Goal: Task Accomplishment & Management: Manage account settings

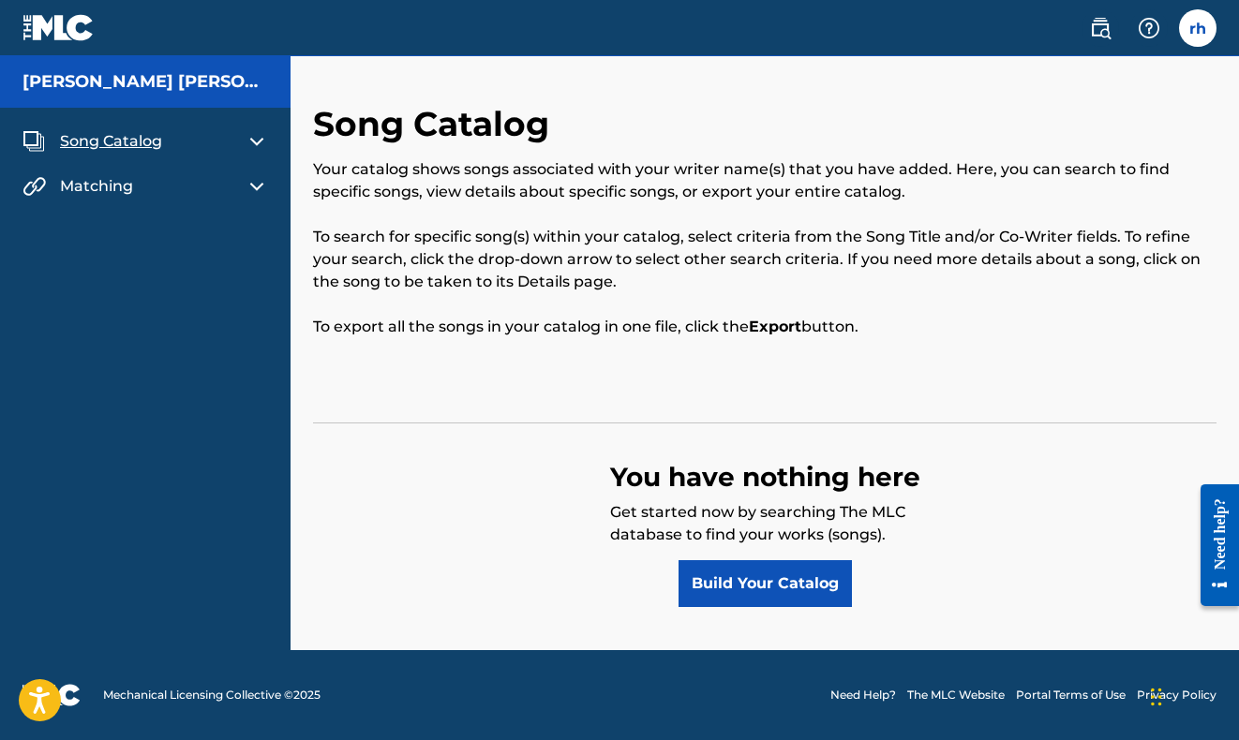
click at [69, 37] on img at bounding box center [58, 27] width 72 height 27
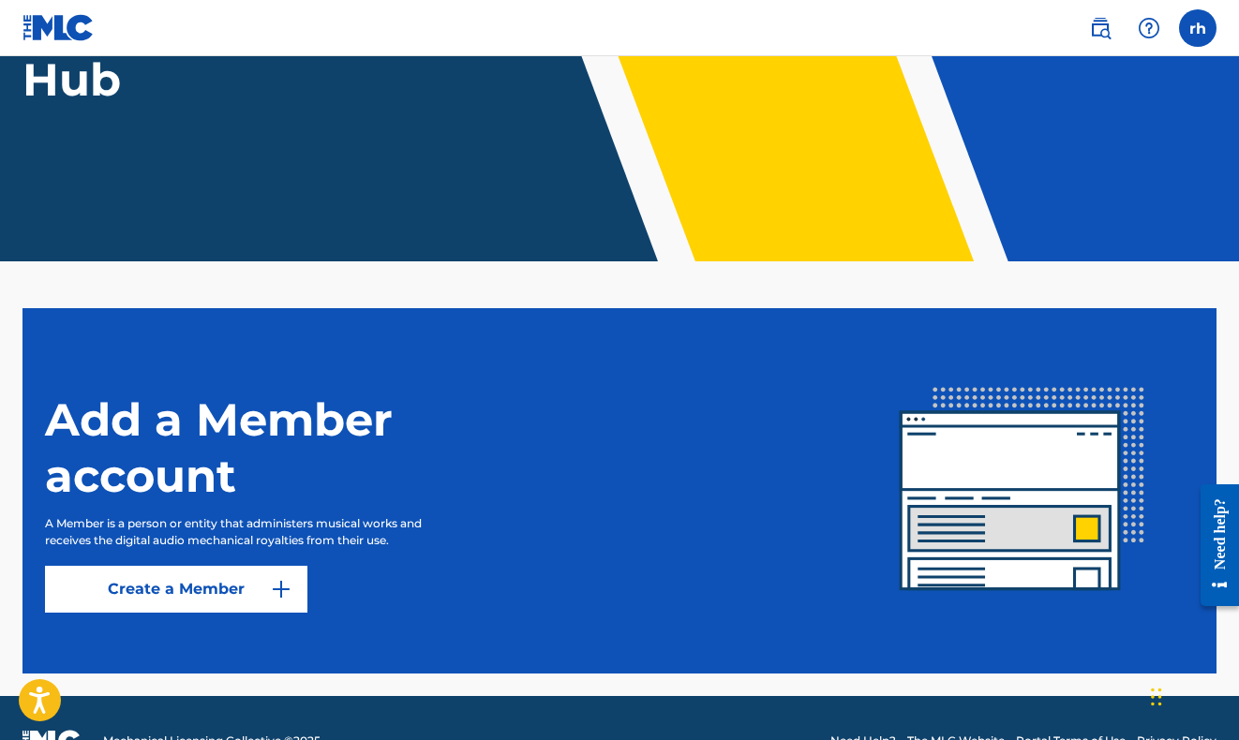
scroll to position [300, 0]
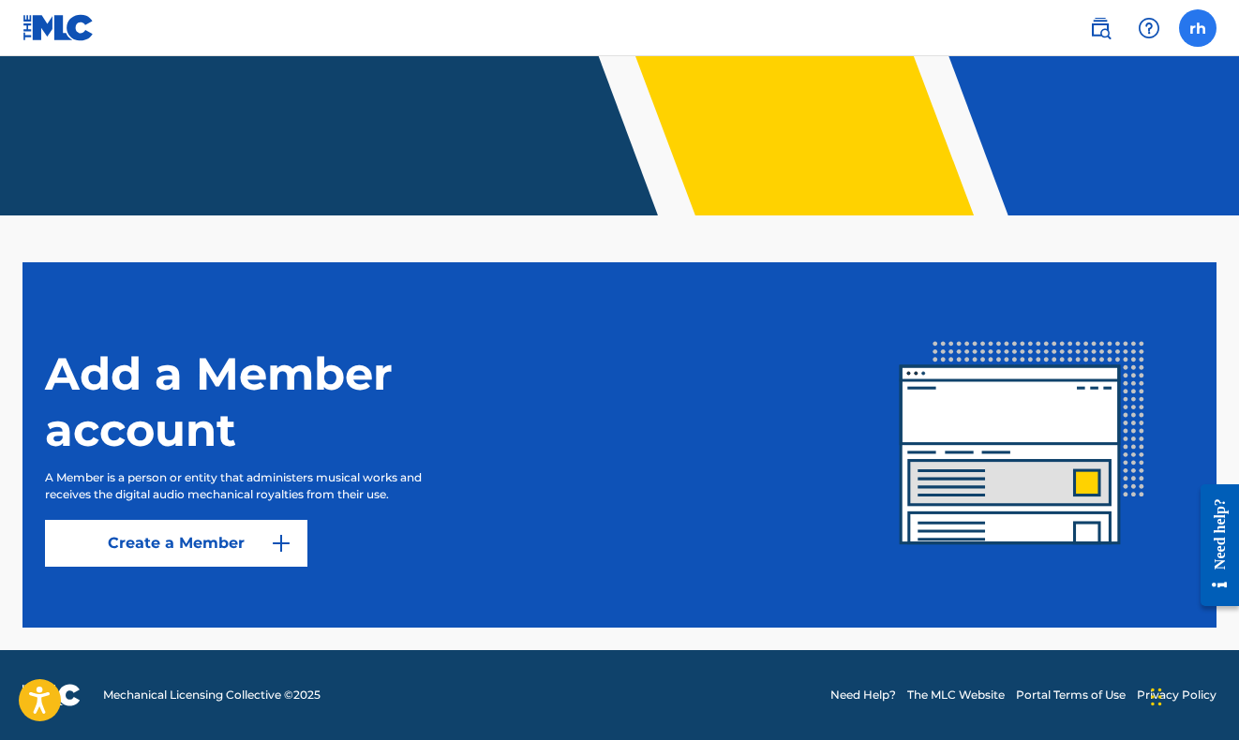
click at [1200, 27] on label at bounding box center [1197, 27] width 37 height 37
click at [1198, 28] on input "rh [PERSON_NAME] [EMAIL_ADDRESS][DOMAIN_NAME] Notification Preferences Profile …" at bounding box center [1198, 28] width 0 height 0
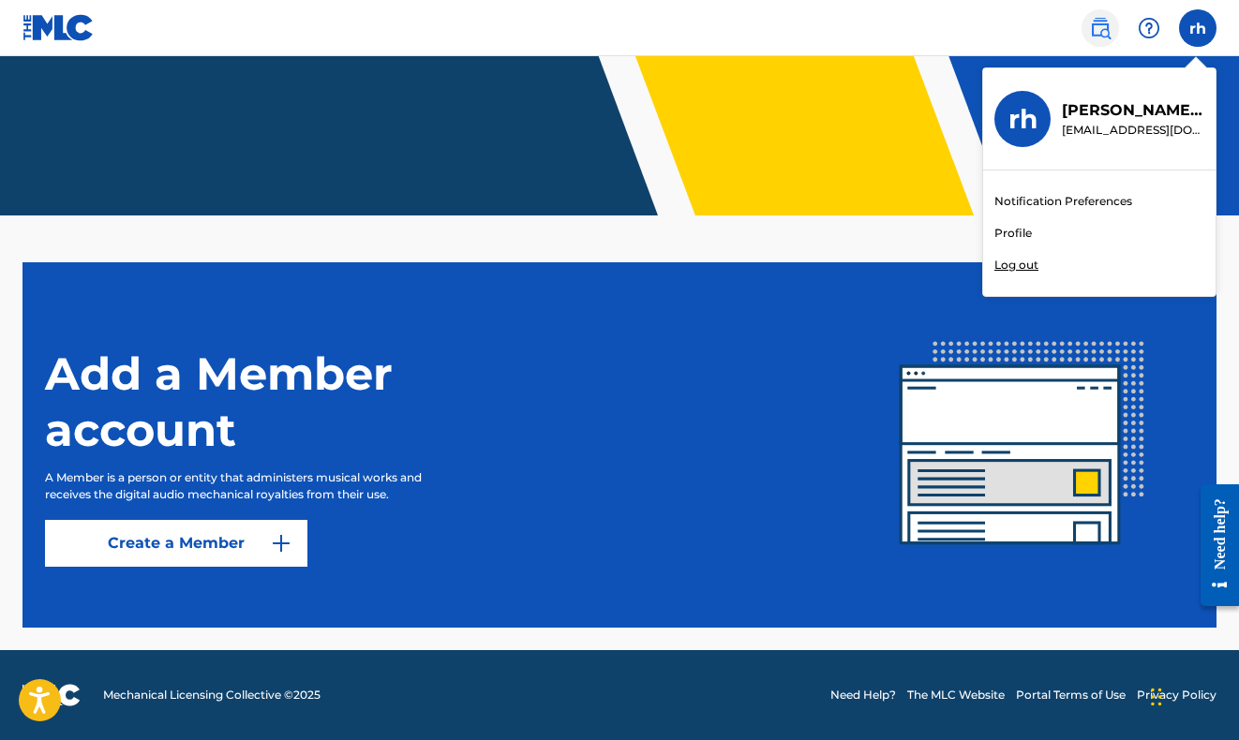
click at [1089, 32] on img at bounding box center [1100, 28] width 22 height 22
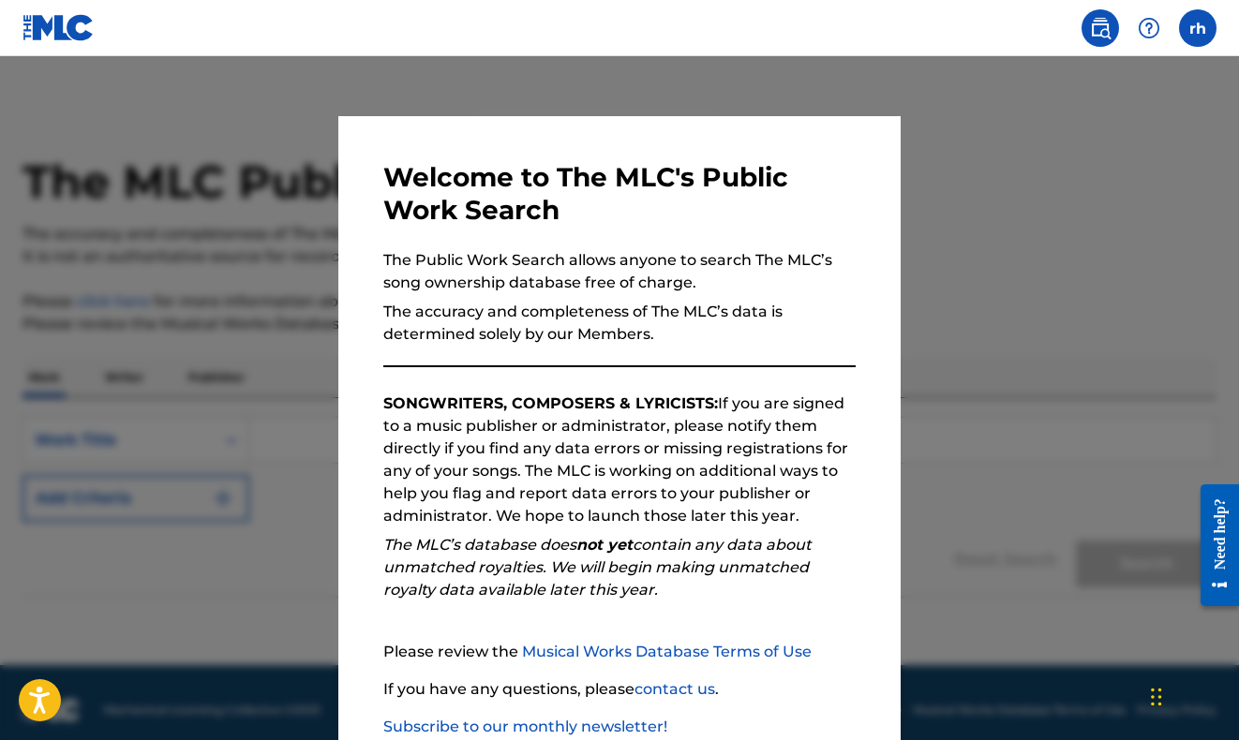
click at [956, 248] on div at bounding box center [619, 426] width 1239 height 740
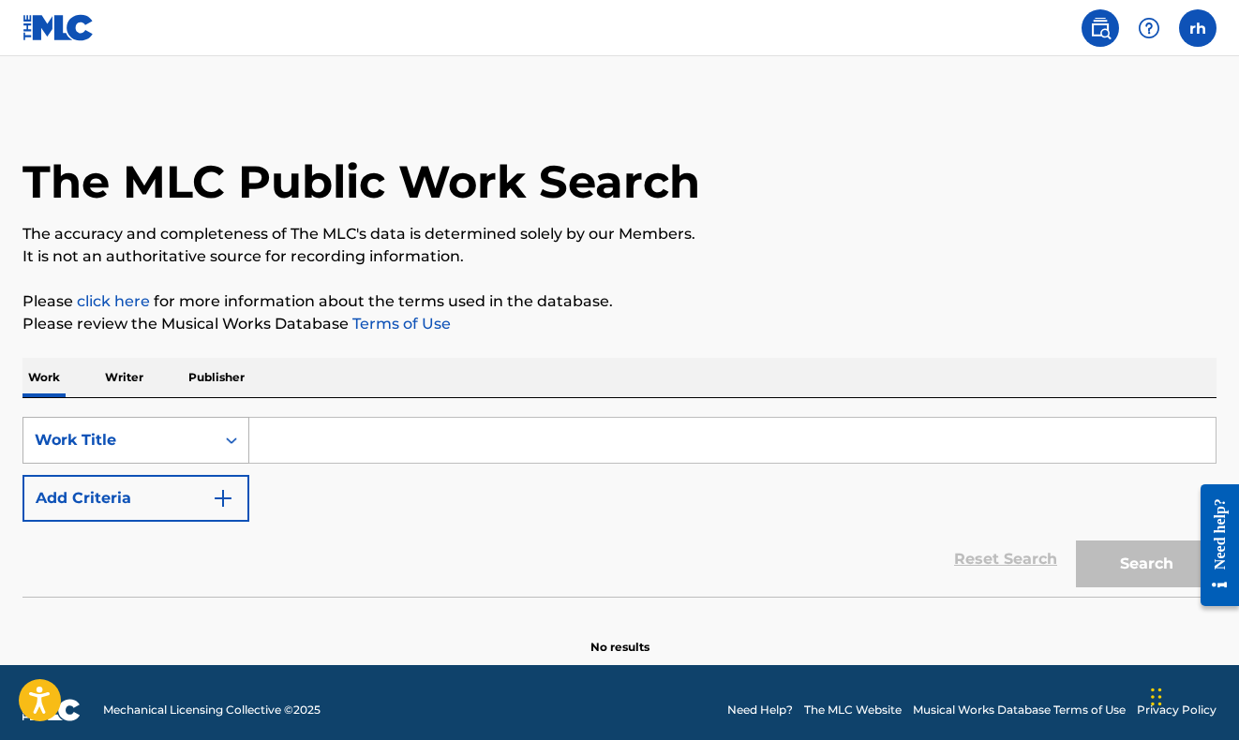
click at [216, 439] on div "Work Title" at bounding box center [135, 440] width 227 height 47
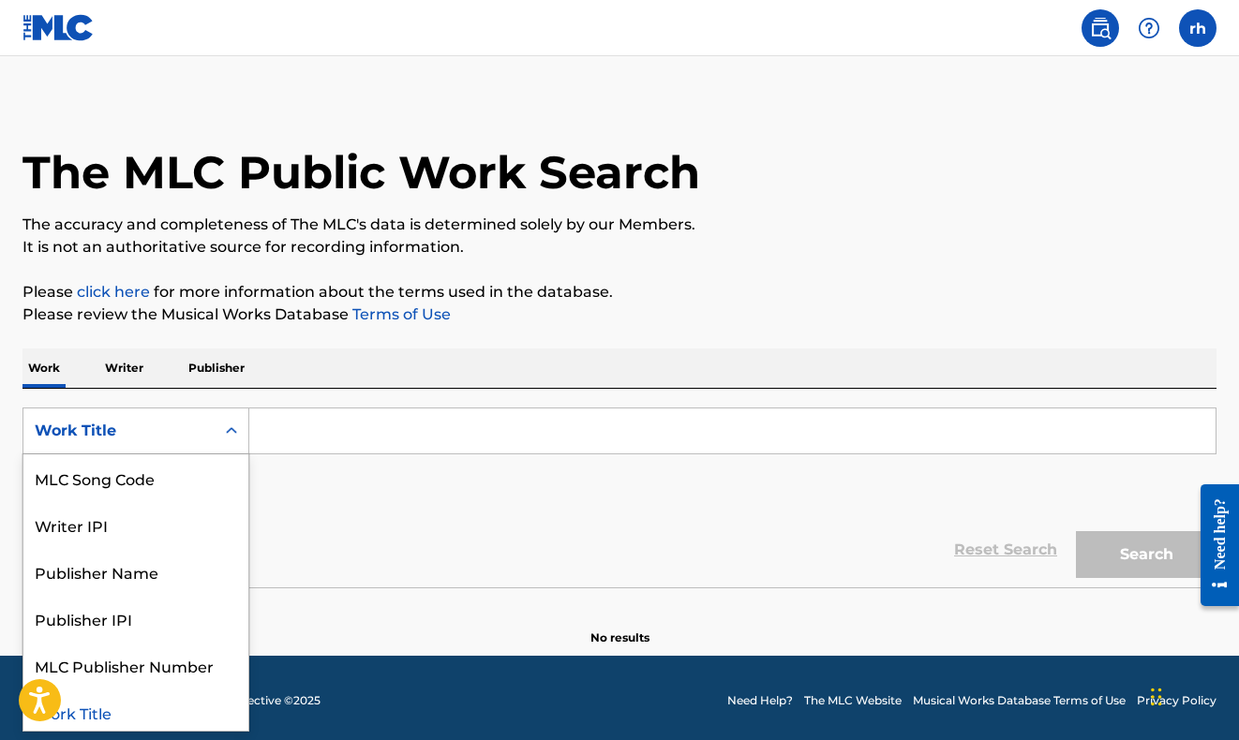
scroll to position [98, 0]
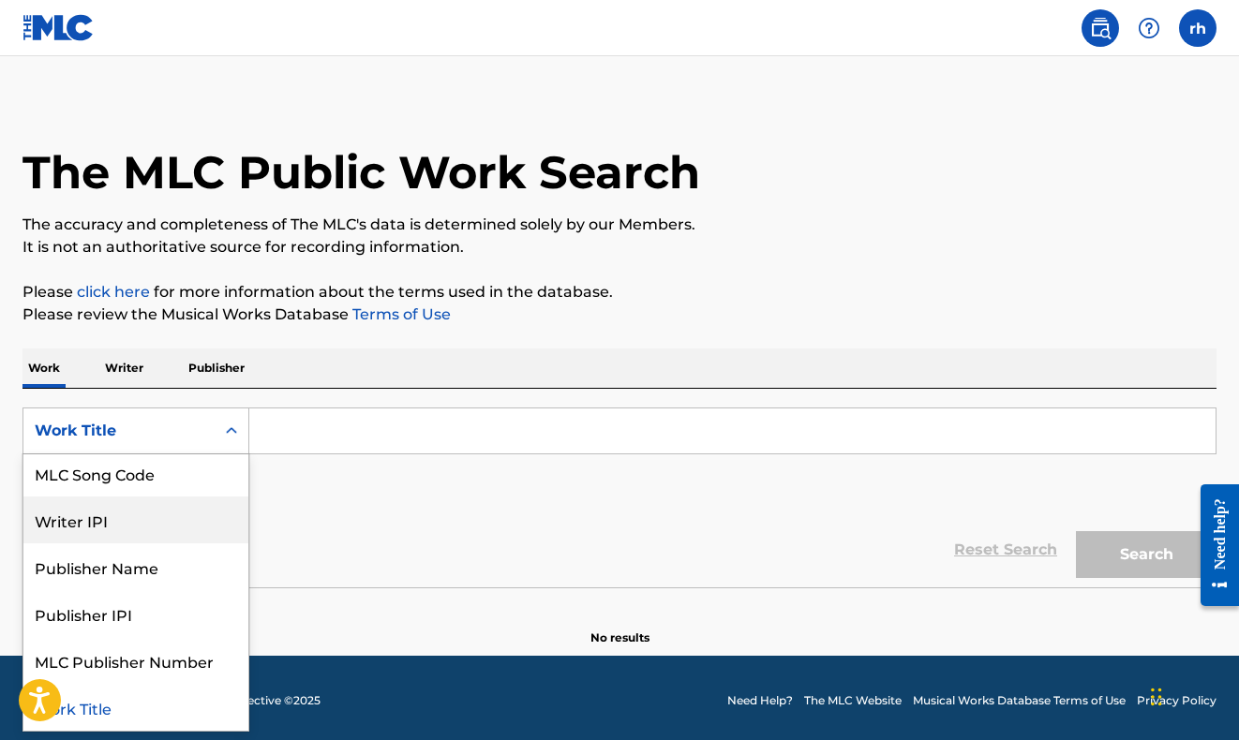
click at [90, 514] on div "Writer IPI" at bounding box center [135, 520] width 225 height 47
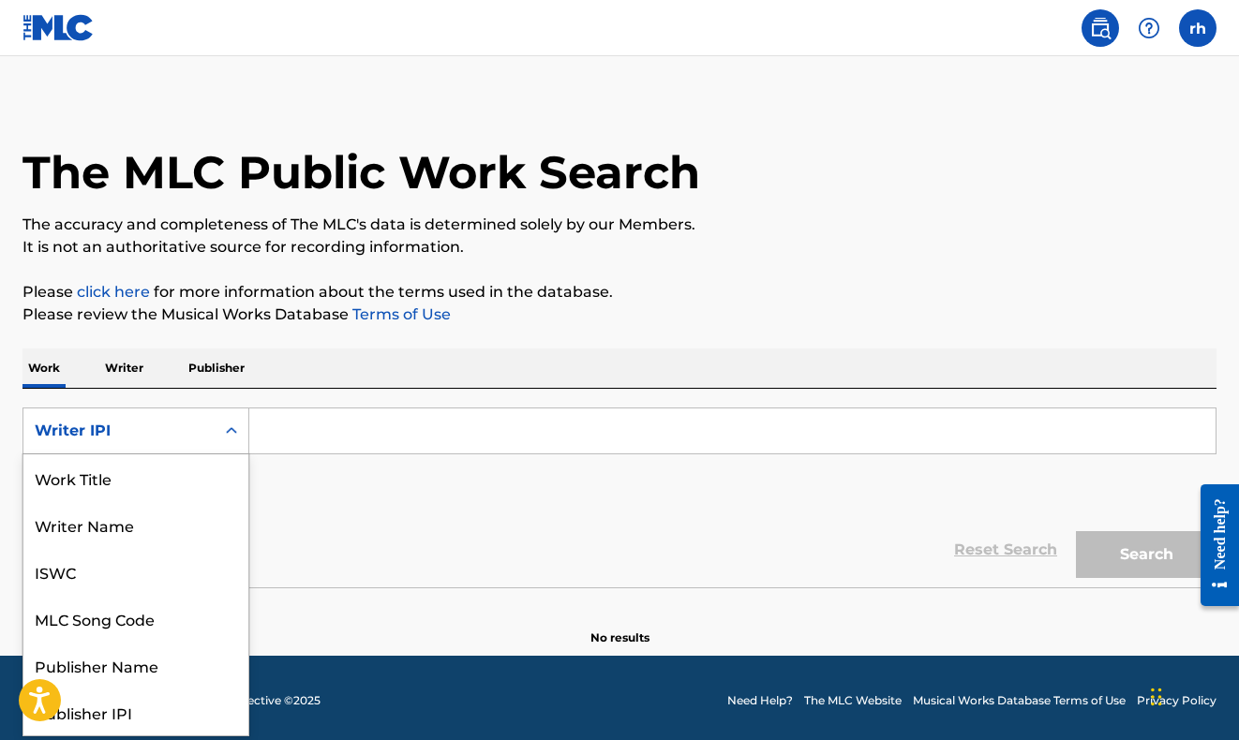
scroll to position [94, 0]
click at [166, 427] on div "Writer IPI" at bounding box center [119, 431] width 169 height 22
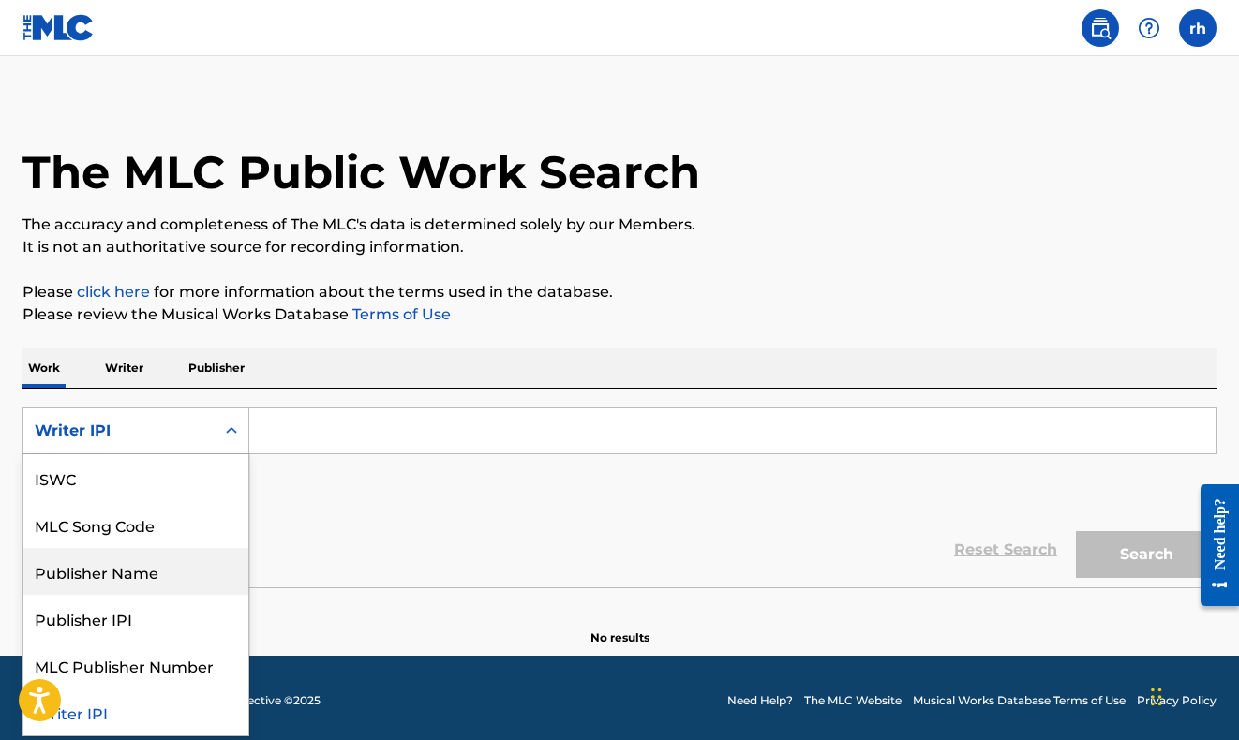
click at [117, 576] on div "Publisher Name" at bounding box center [135, 571] width 225 height 47
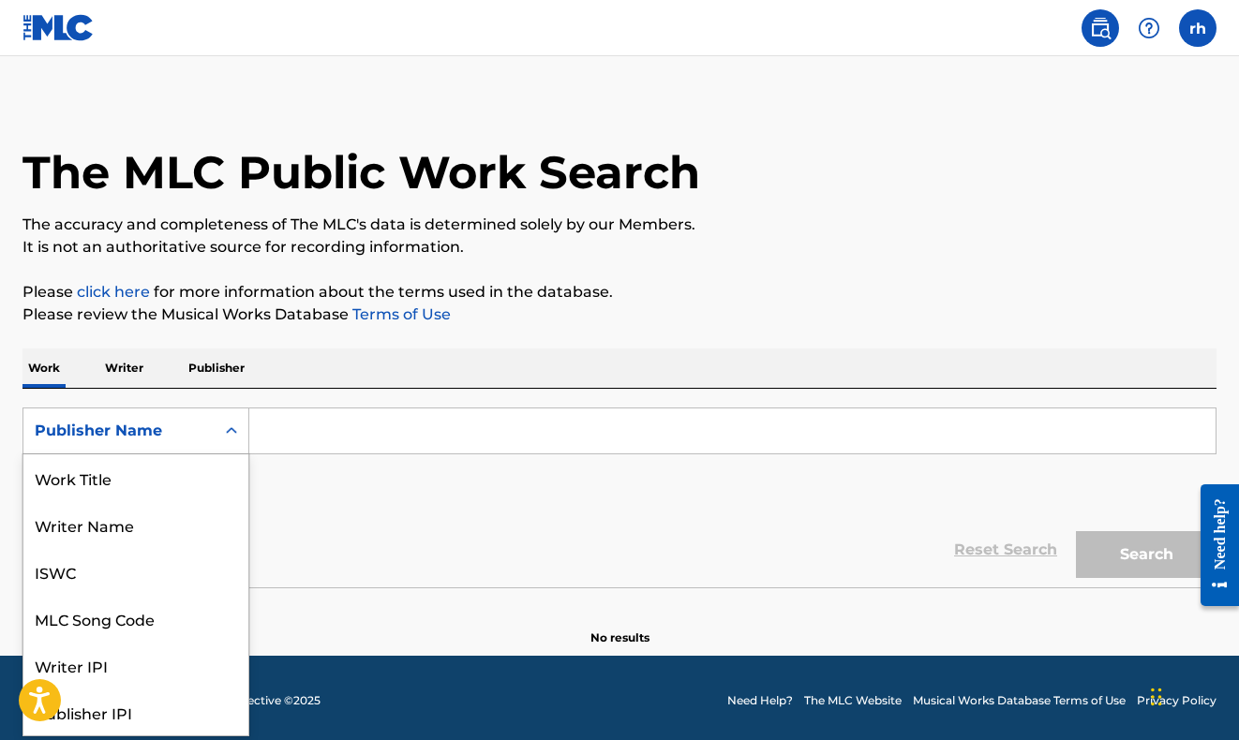
click at [174, 427] on div "Publisher Name" at bounding box center [119, 431] width 169 height 22
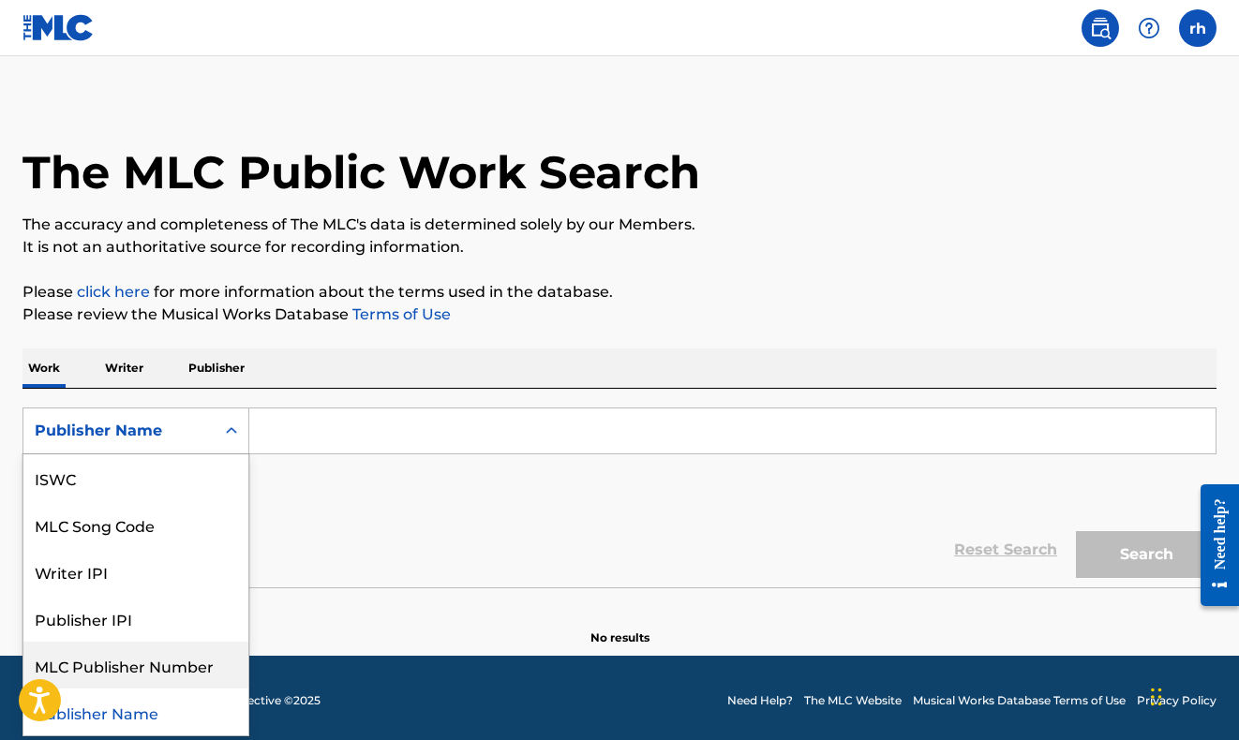
click at [129, 670] on div "MLC Publisher Number" at bounding box center [135, 665] width 225 height 47
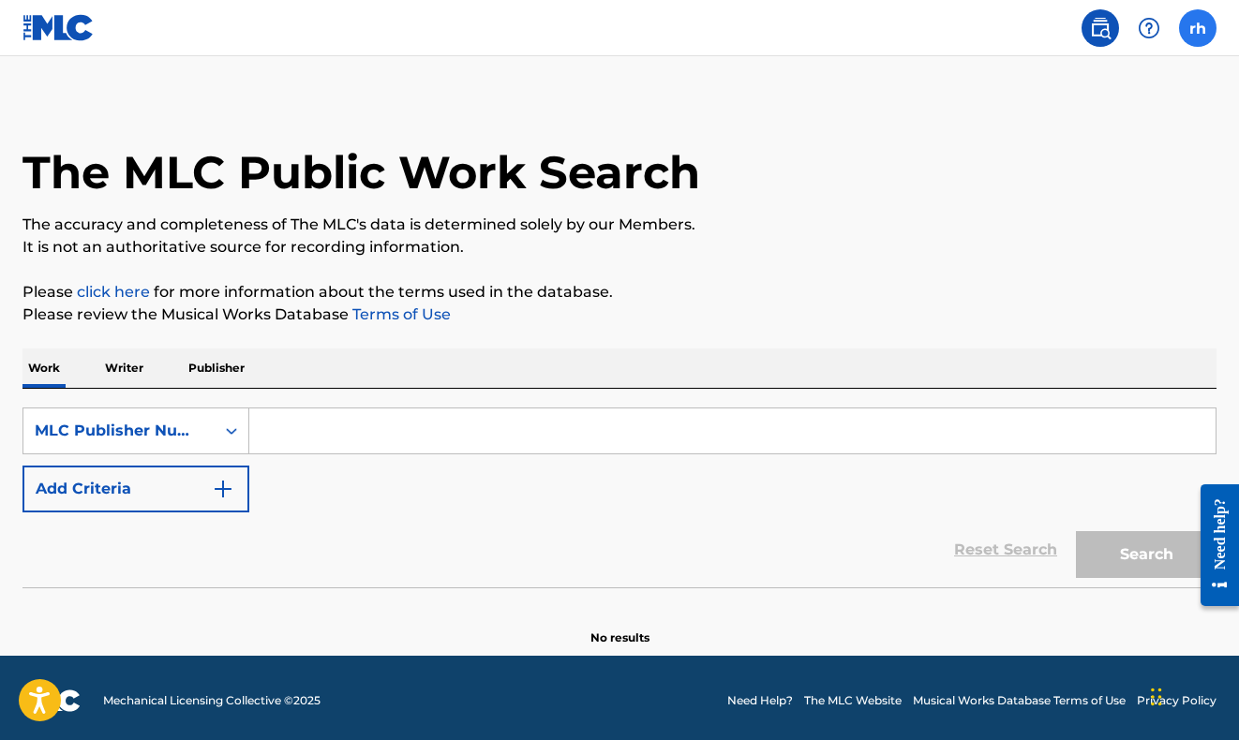
click at [1189, 26] on label at bounding box center [1197, 27] width 37 height 37
click at [1198, 28] on input "rh [PERSON_NAME] [EMAIL_ADDRESS][DOMAIN_NAME] Notification Preferences Profile …" at bounding box center [1198, 28] width 0 height 0
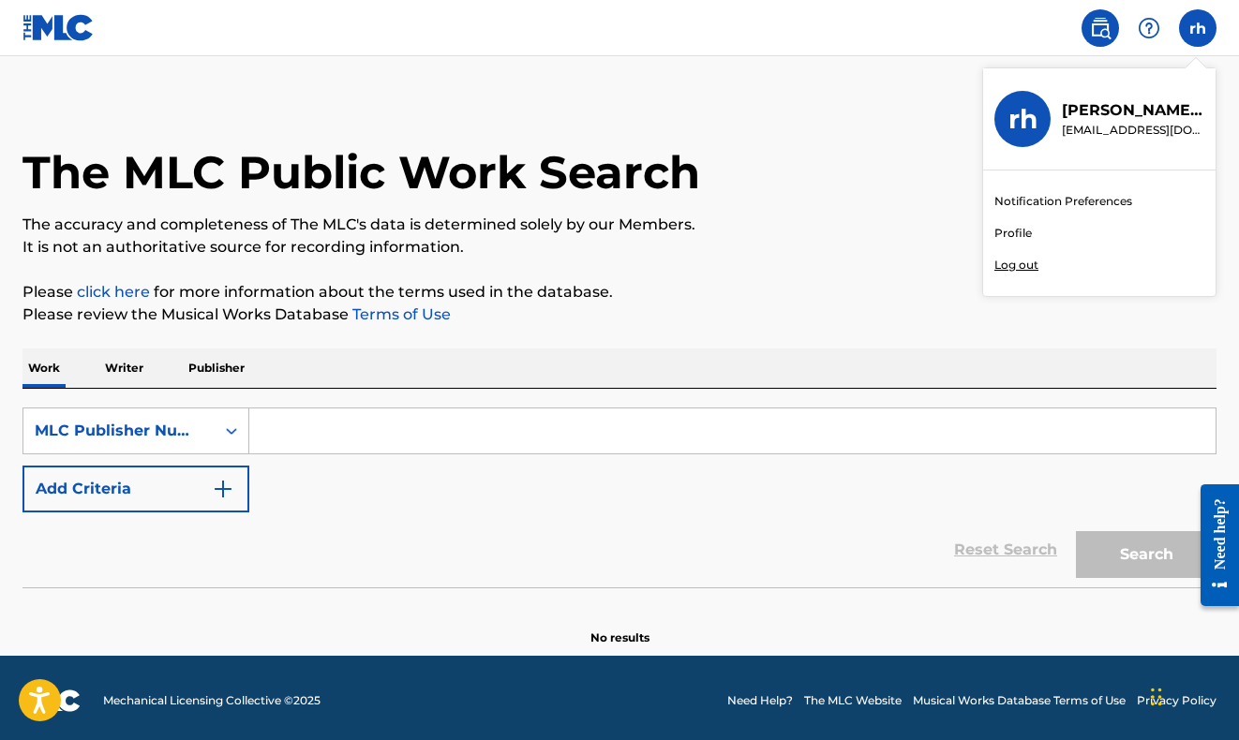
click at [1024, 201] on link "Notification Preferences" at bounding box center [1063, 201] width 138 height 17
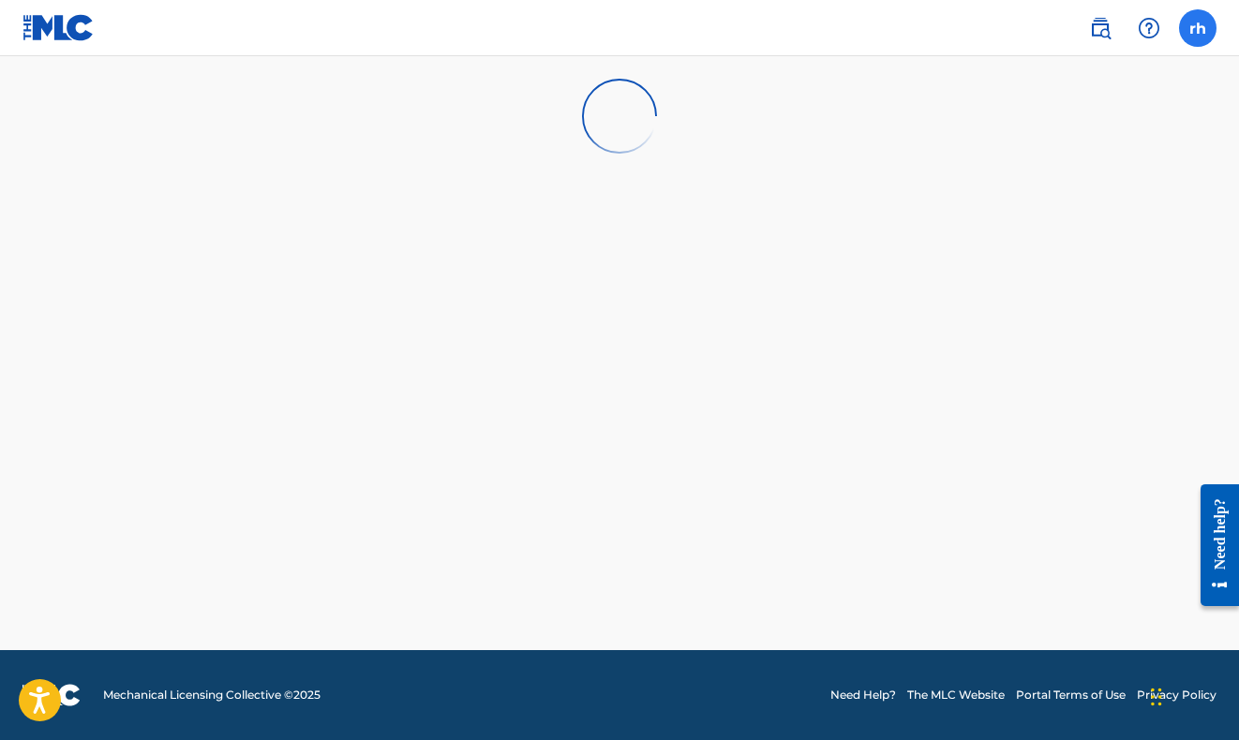
click at [1198, 29] on label at bounding box center [1197, 27] width 37 height 37
click at [1198, 28] on input "rh [PERSON_NAME] [EMAIL_ADDRESS][DOMAIN_NAME] Notification Preferences Profile …" at bounding box center [1198, 28] width 0 height 0
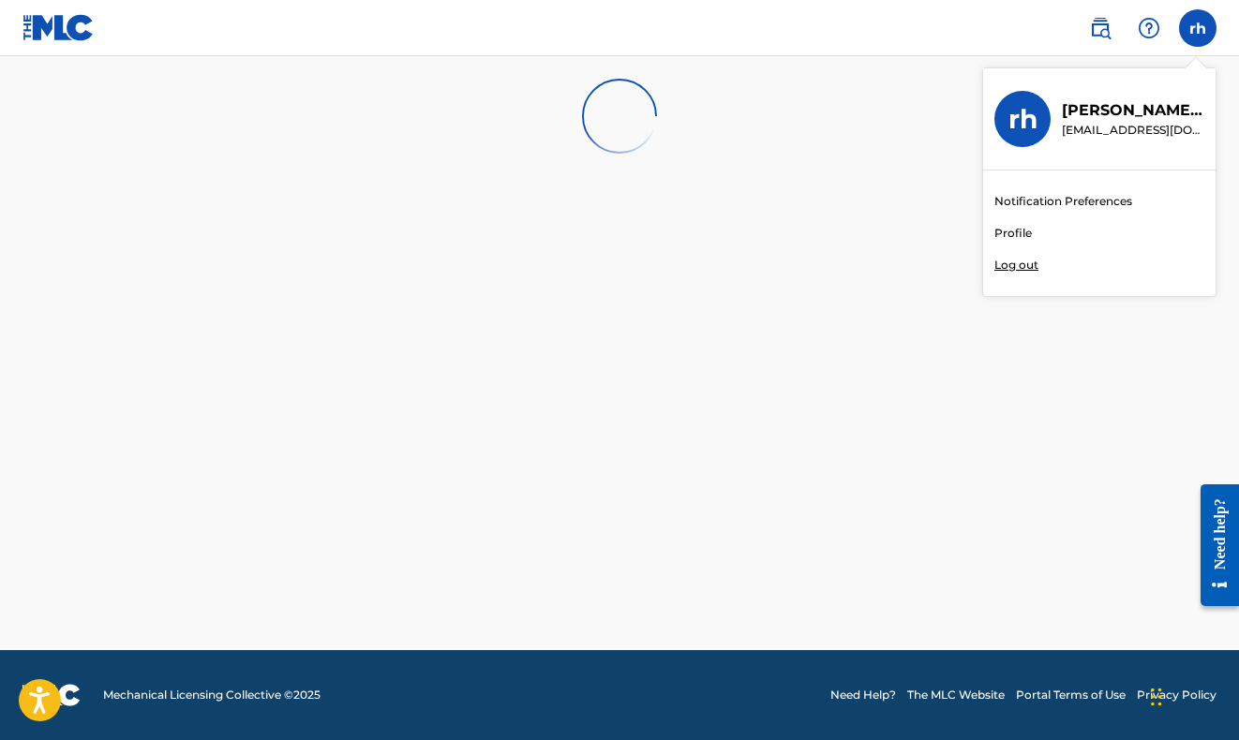
click at [1008, 231] on link "Profile" at bounding box center [1012, 233] width 37 height 17
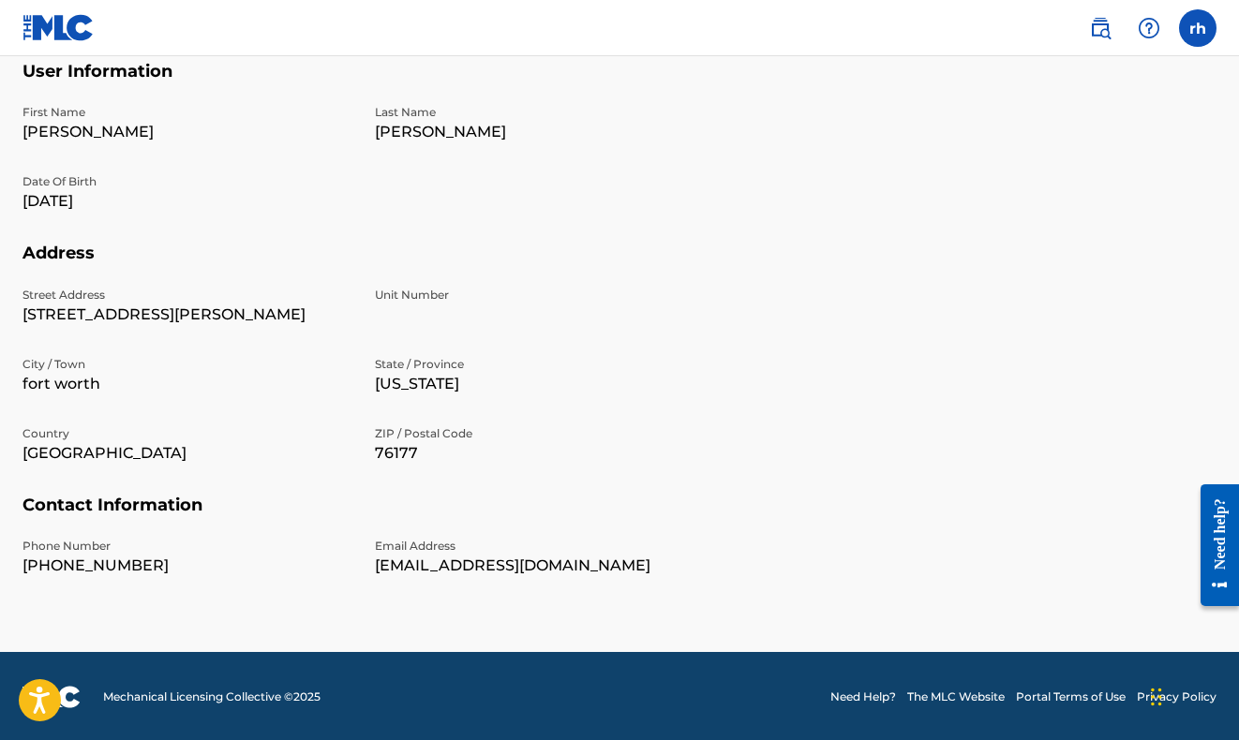
scroll to position [114, 0]
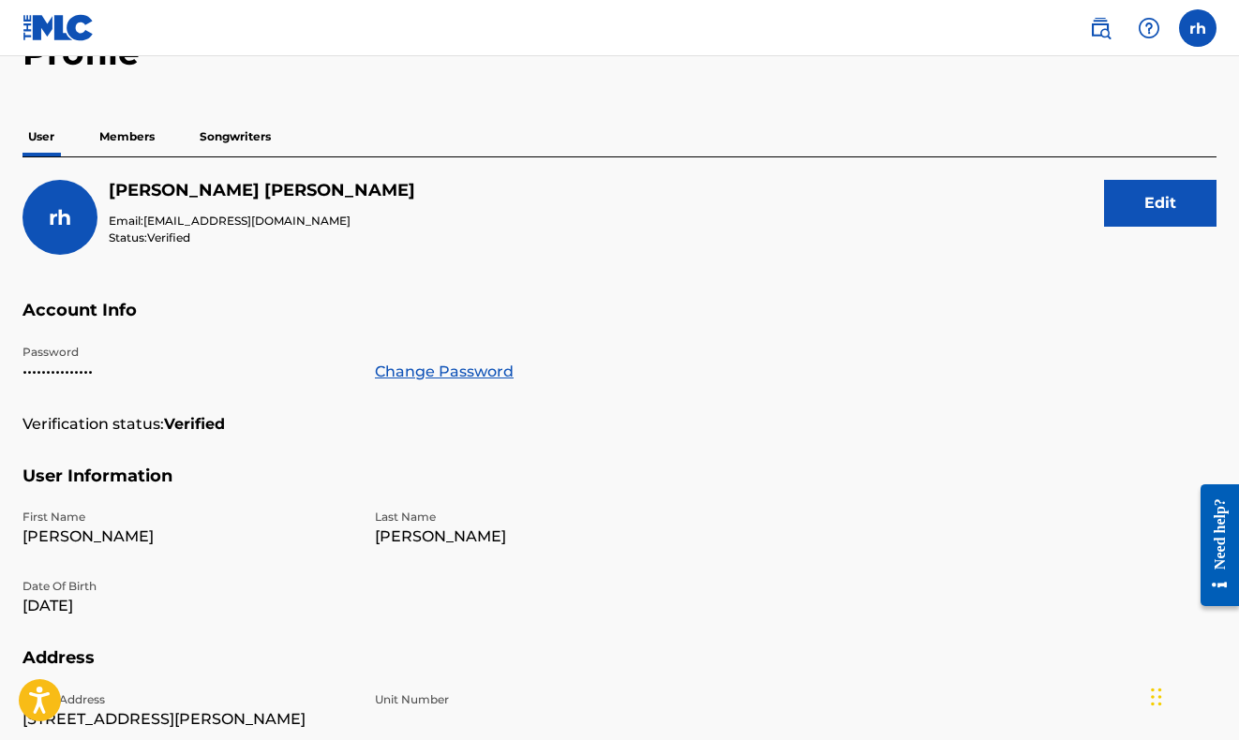
click at [44, 223] on div "rh" at bounding box center [59, 217] width 75 height 75
click at [130, 140] on p "Members" at bounding box center [127, 136] width 67 height 39
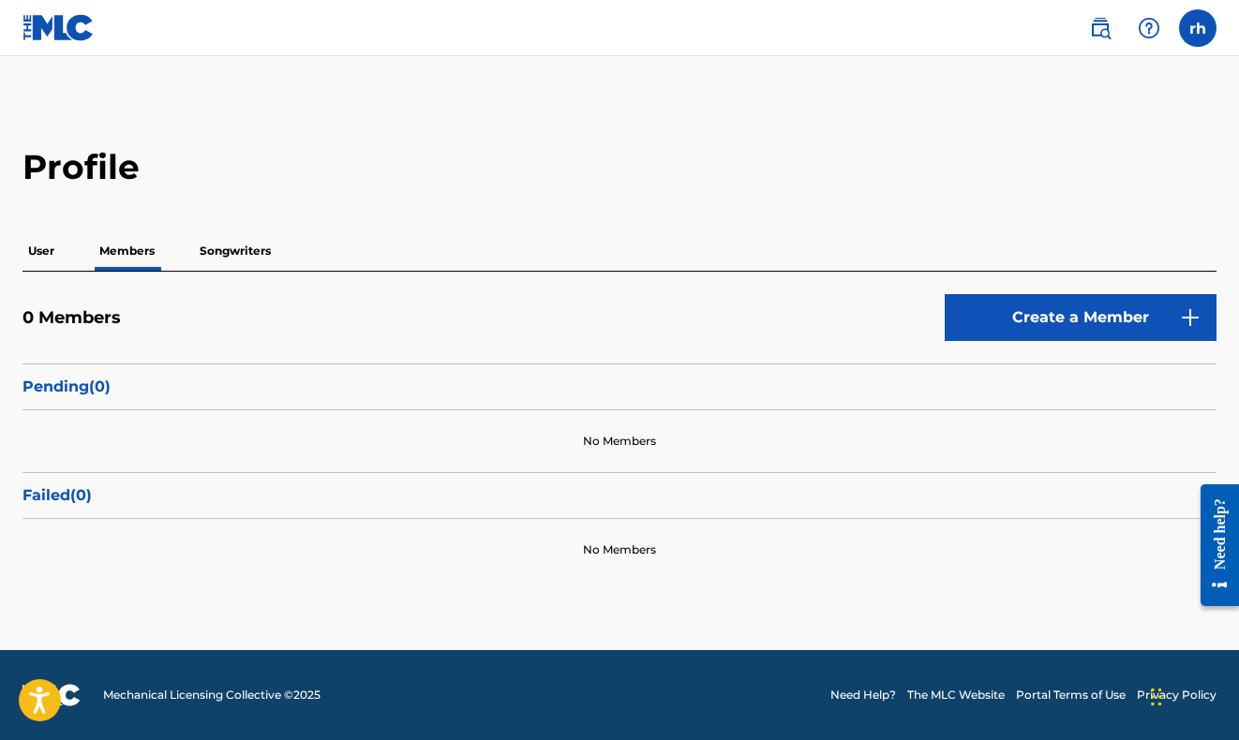
click at [232, 231] on div "Profile User Members Songwriters 0 Members Create a Member Pending ( 0 ) No Mem…" at bounding box center [619, 363] width 1239 height 435
click at [238, 252] on p "Songwriters" at bounding box center [235, 250] width 82 height 39
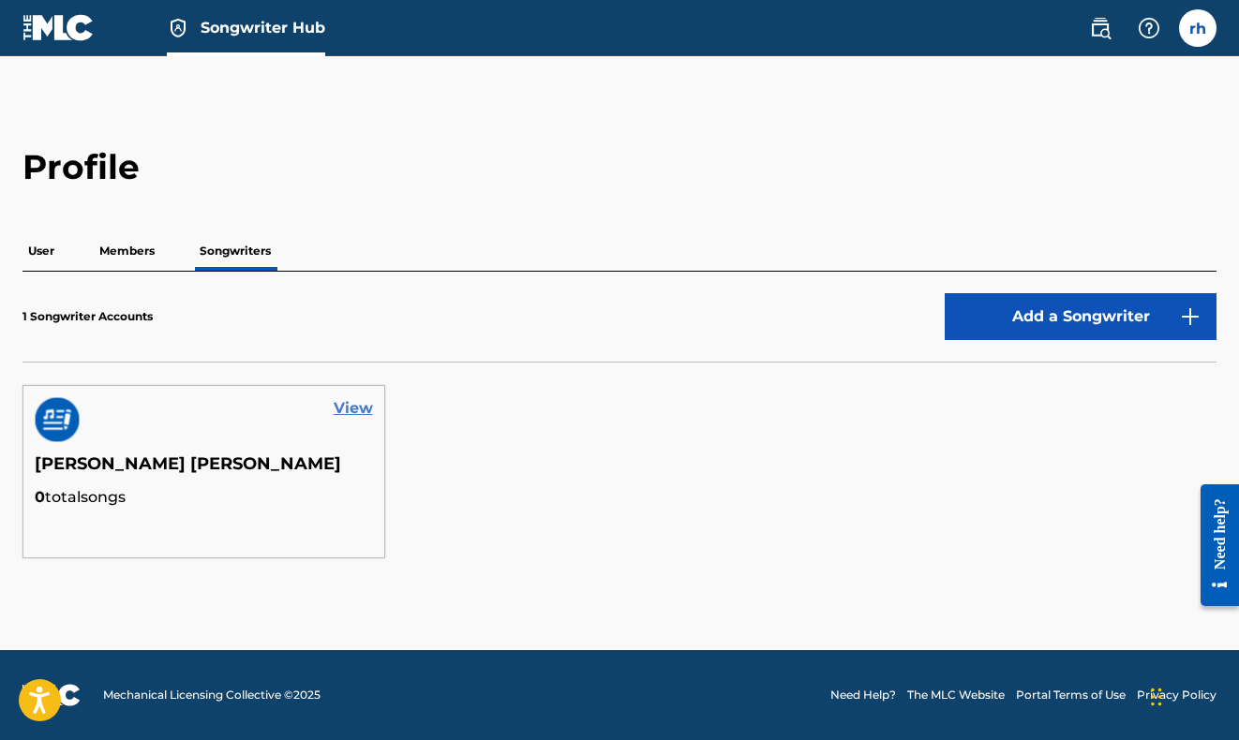
click at [355, 409] on link "View" at bounding box center [353, 408] width 39 height 22
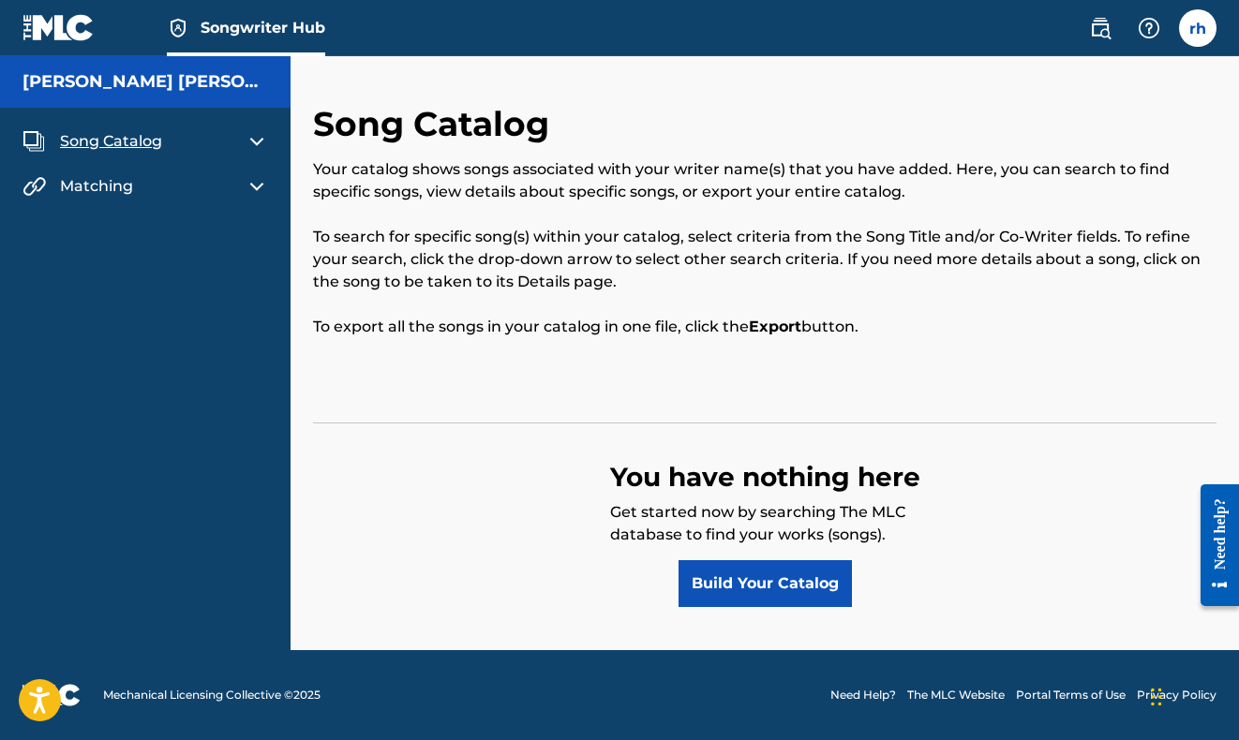
click at [111, 195] on span "Matching" at bounding box center [96, 186] width 73 height 22
click at [252, 189] on img at bounding box center [257, 186] width 22 height 22
click at [134, 231] on link "Matching Tool" at bounding box center [173, 231] width 189 height 20
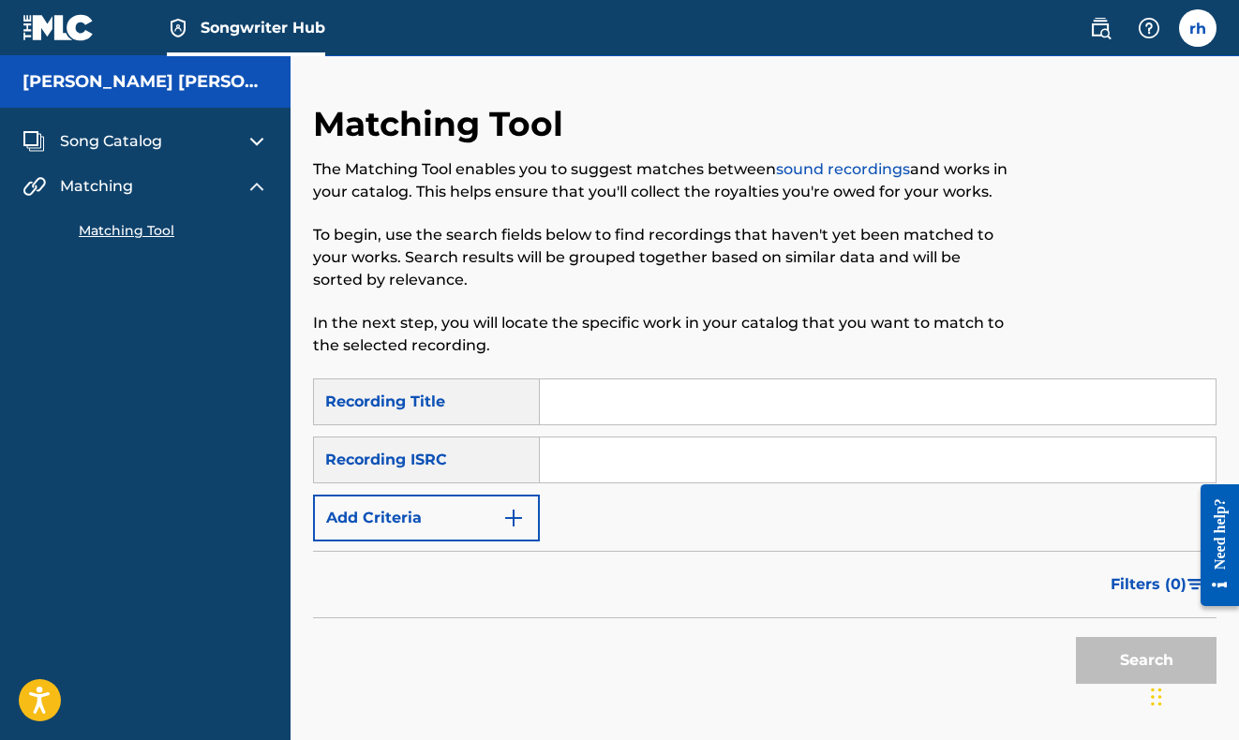
click at [101, 141] on span "Song Catalog" at bounding box center [111, 141] width 102 height 22
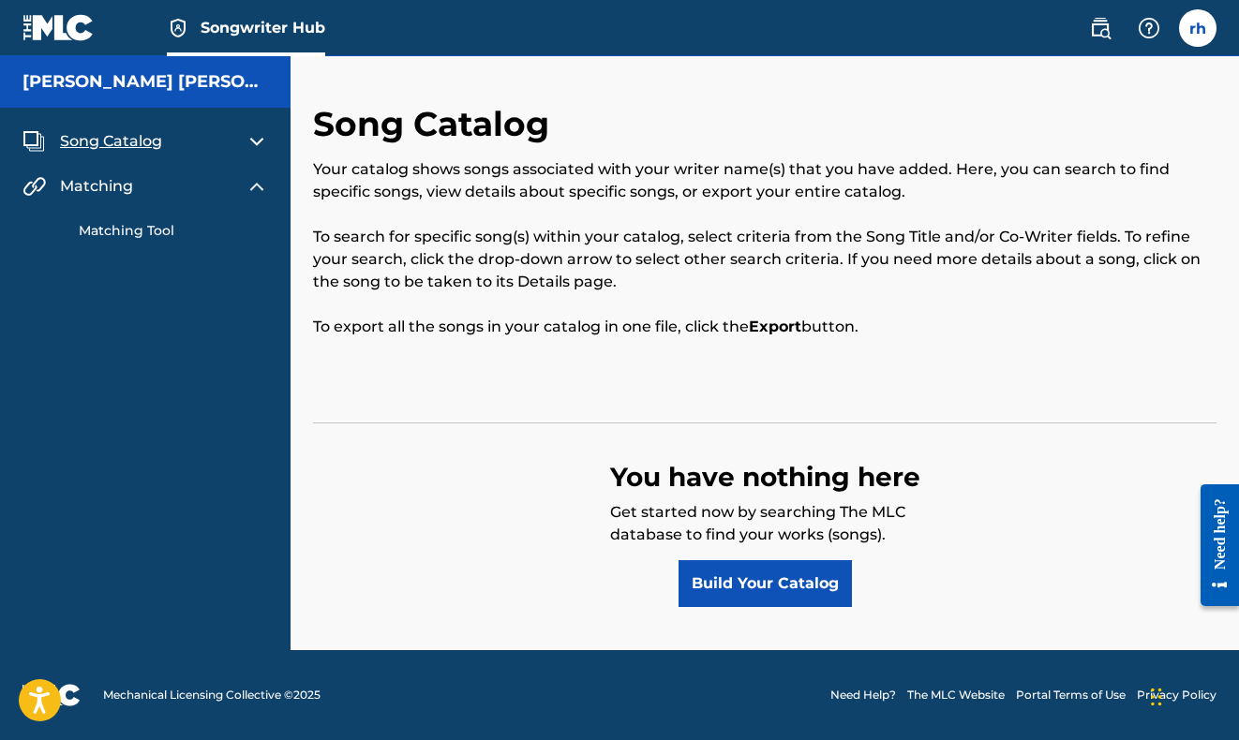
click at [250, 141] on img at bounding box center [257, 141] width 22 height 22
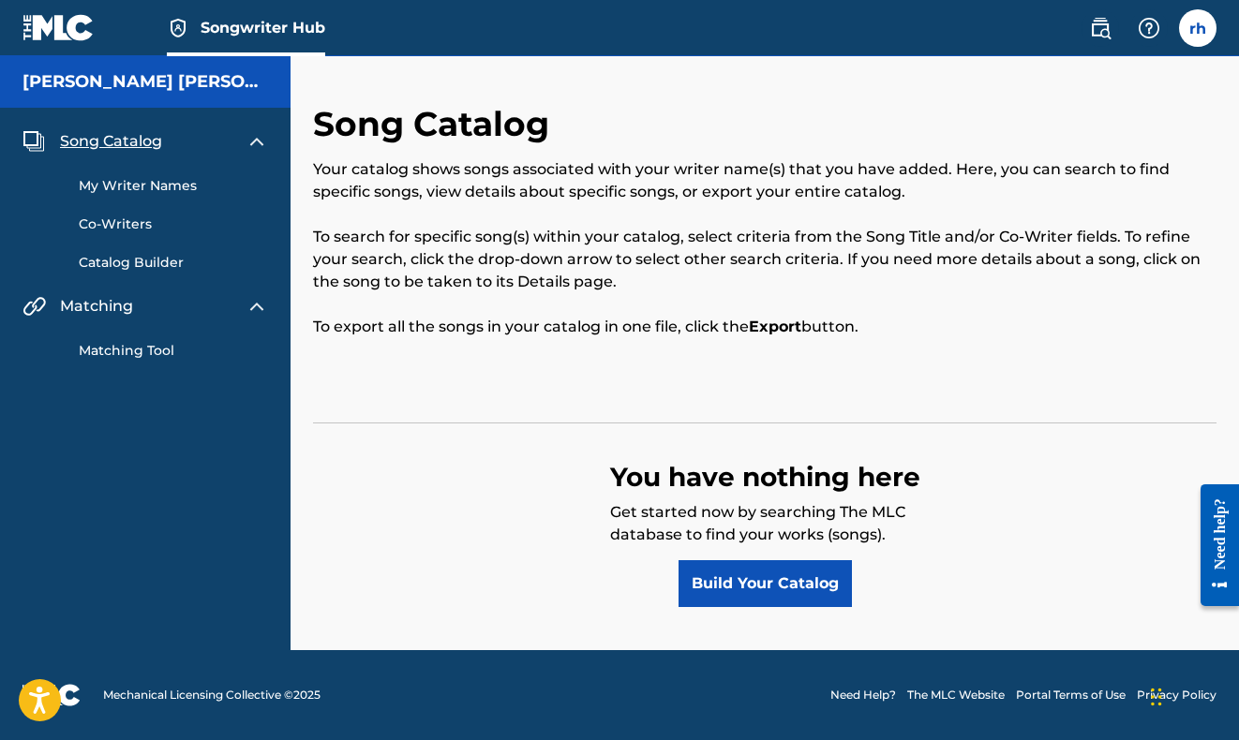
click at [127, 186] on link "My Writer Names" at bounding box center [173, 186] width 189 height 20
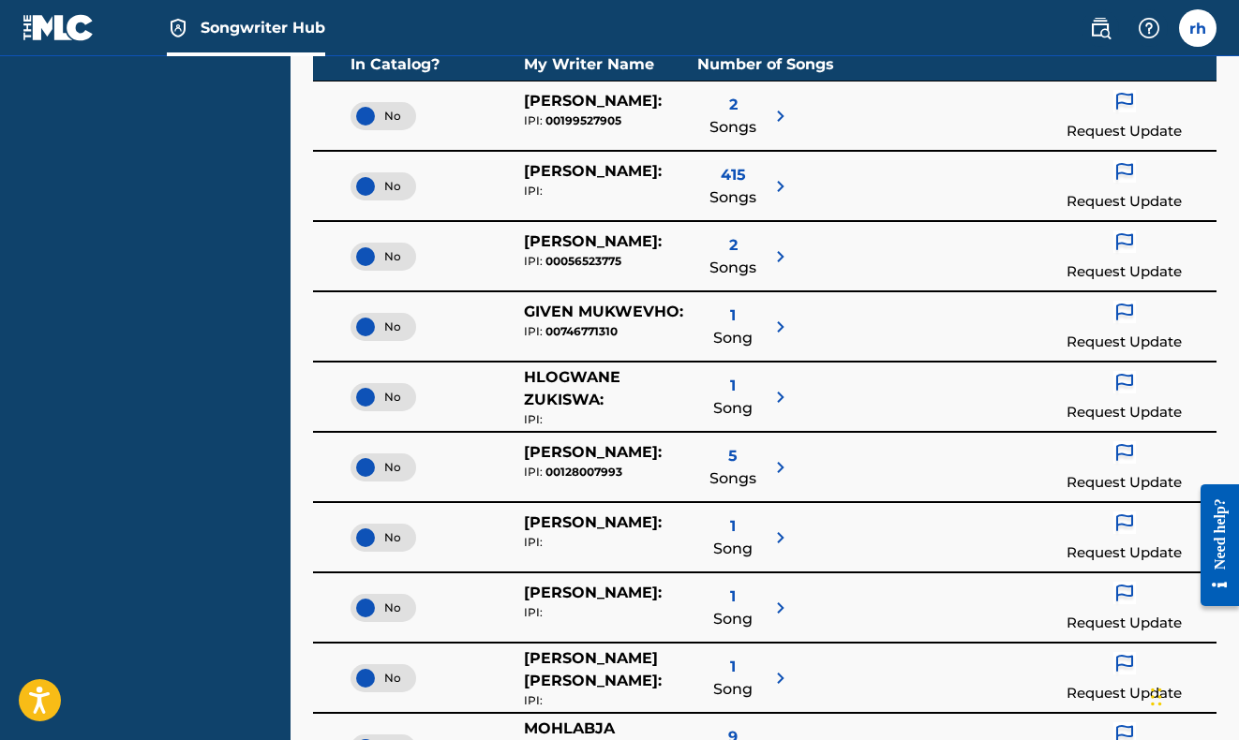
scroll to position [271, 0]
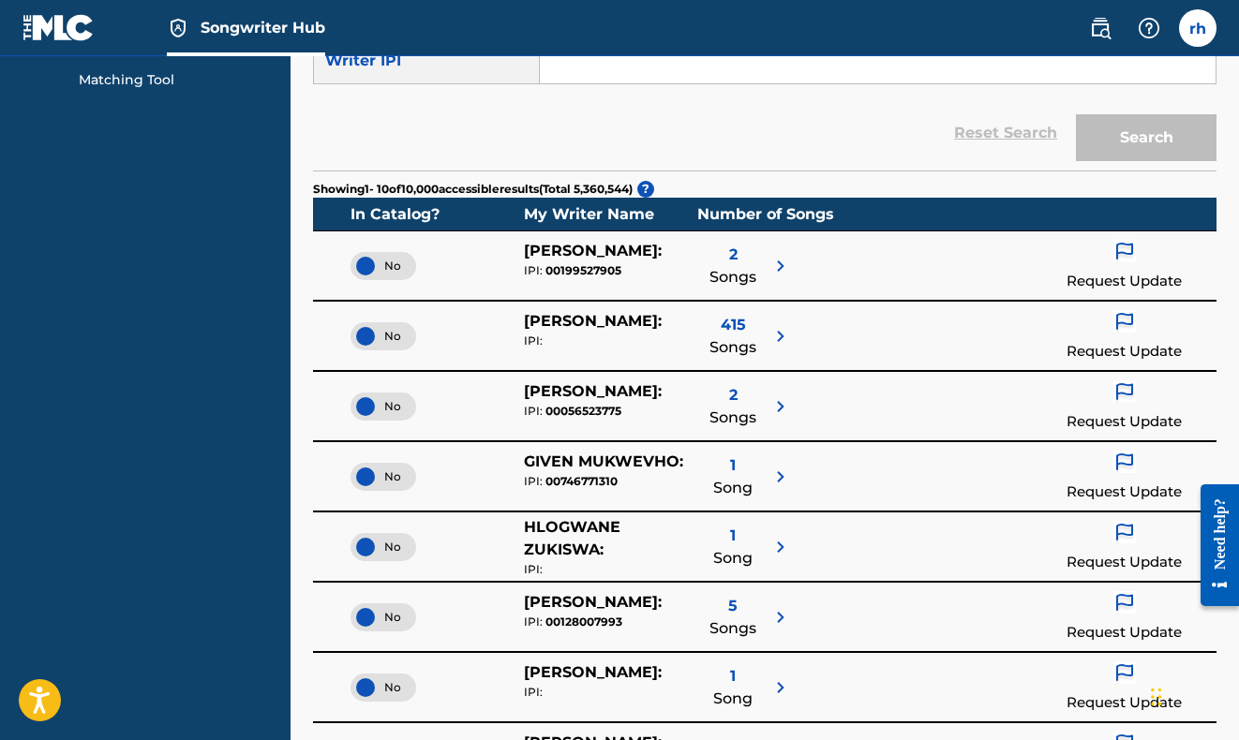
click at [731, 267] on span "Songs" at bounding box center [732, 277] width 47 height 22
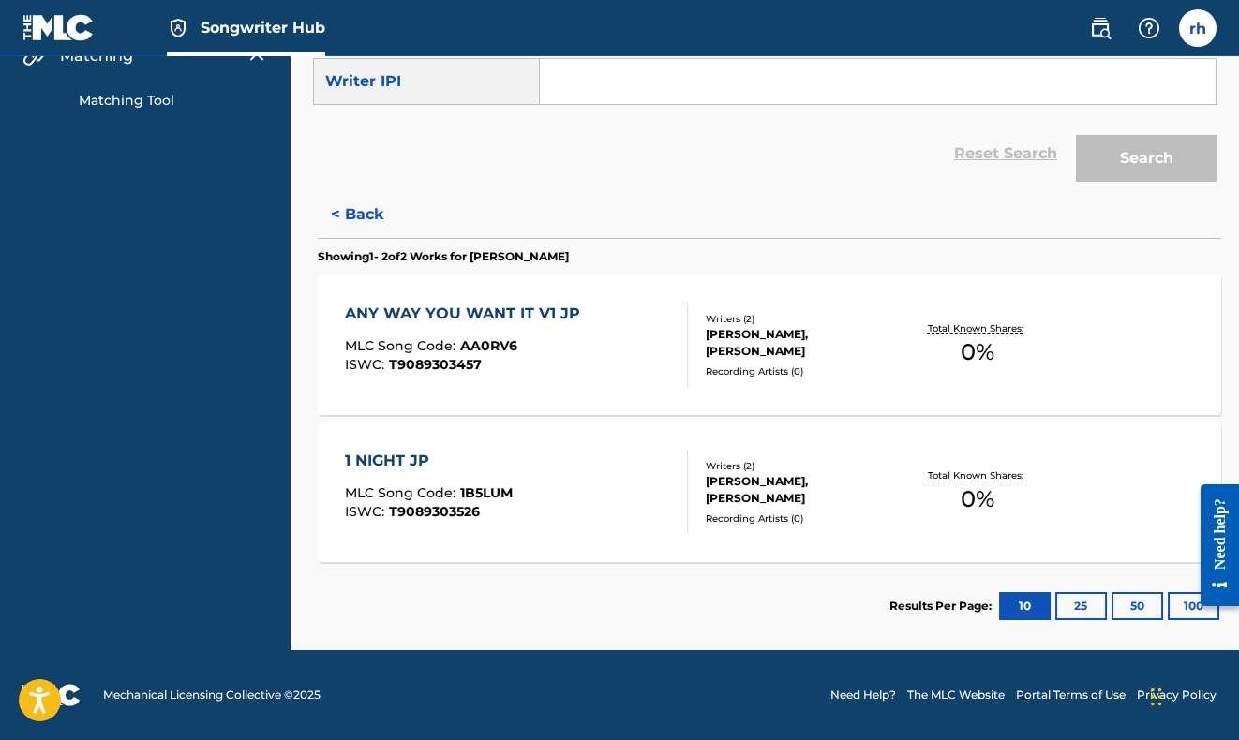
scroll to position [250, 0]
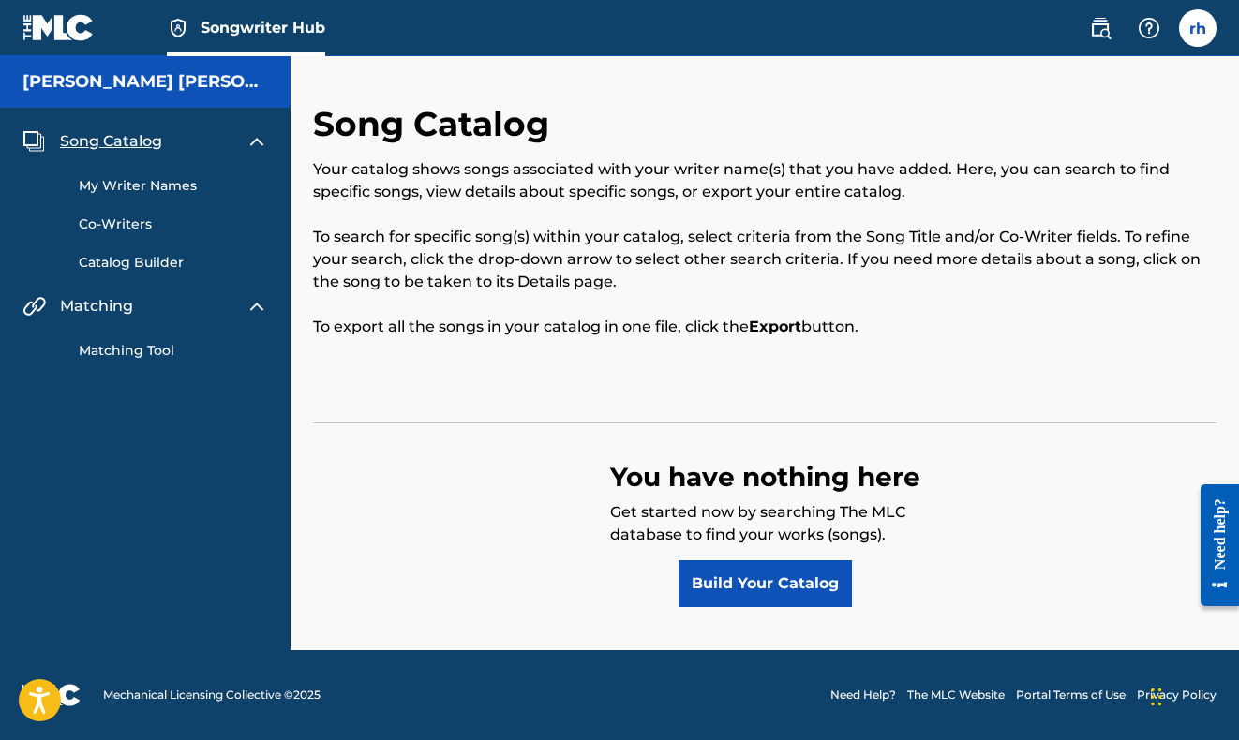
click at [119, 264] on link "Catalog Builder" at bounding box center [173, 263] width 189 height 20
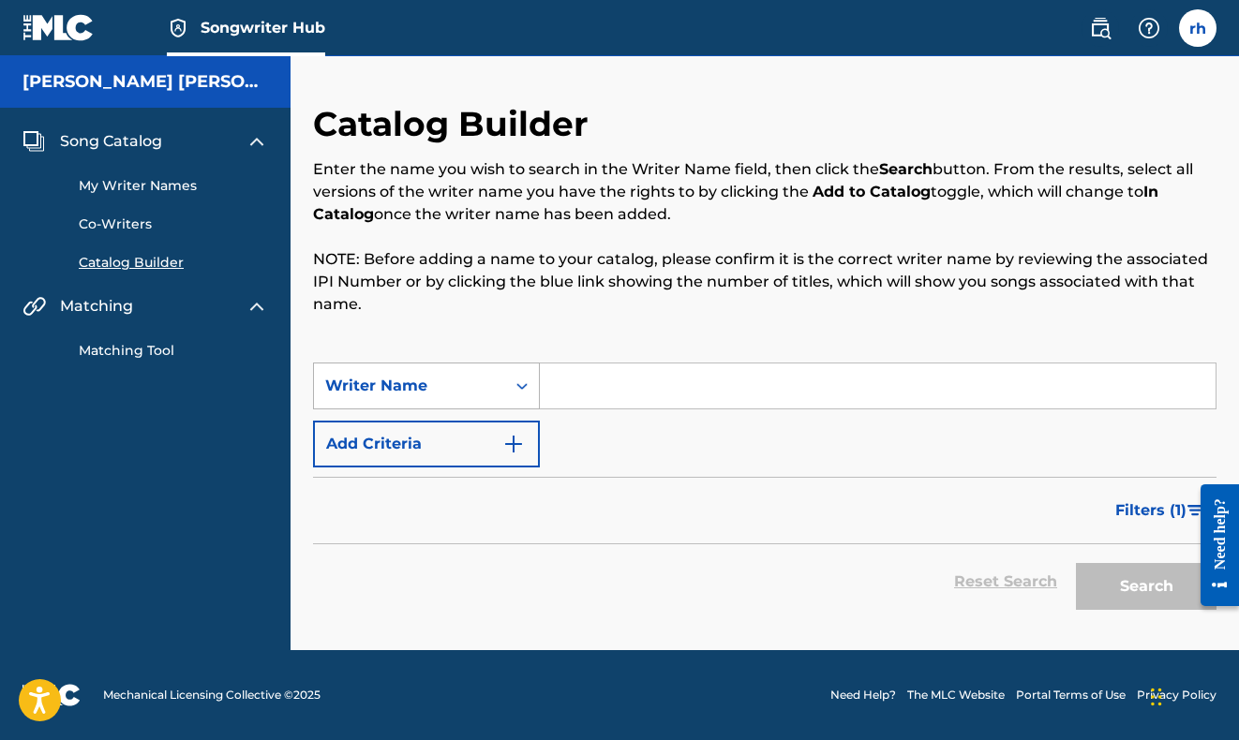
click at [455, 385] on div "Writer Name" at bounding box center [409, 386] width 169 height 22
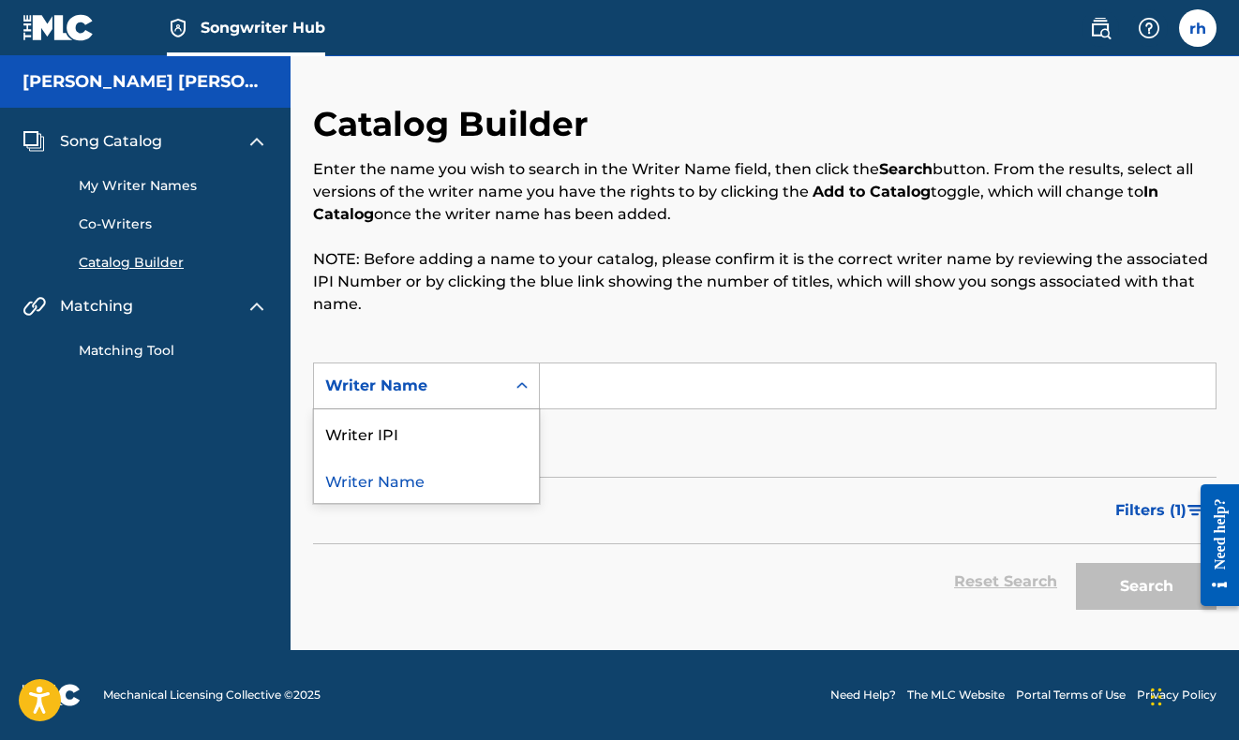
click at [386, 479] on div "Writer Name" at bounding box center [426, 479] width 225 height 47
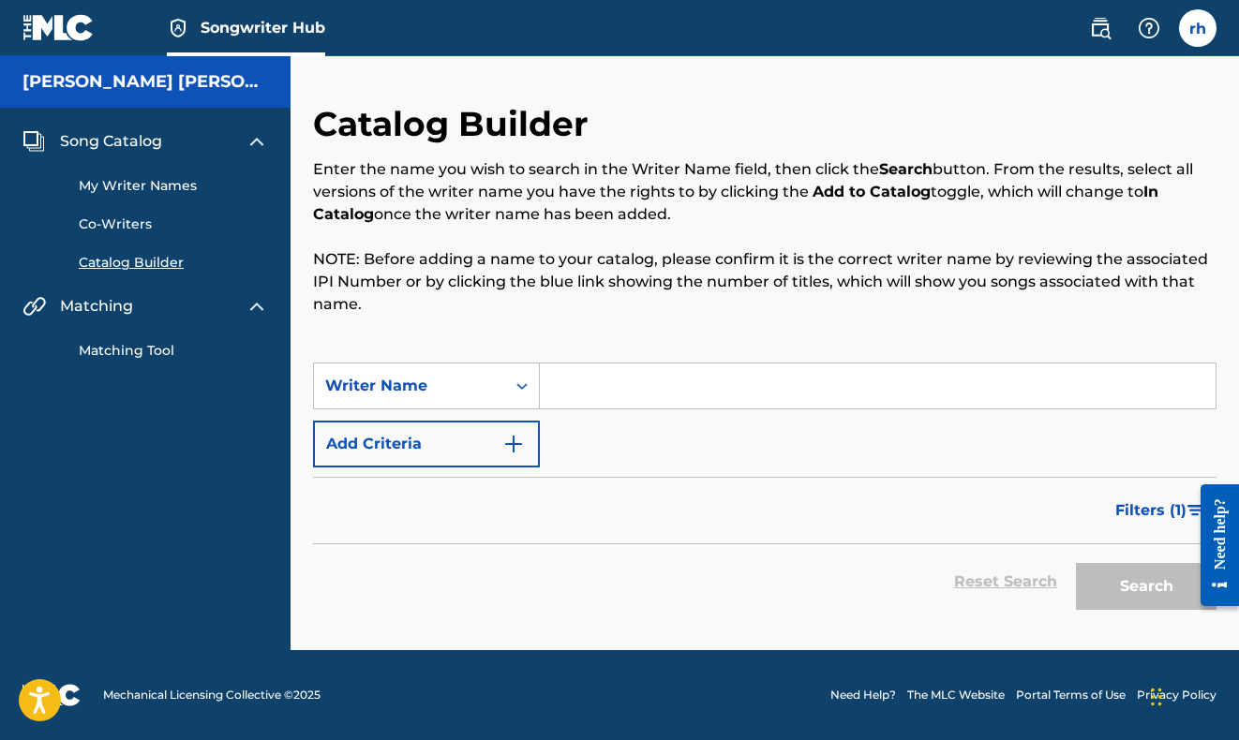
drag, startPoint x: 1109, startPoint y: 588, endPoint x: 1062, endPoint y: 585, distance: 47.0
click at [1109, 588] on div "Search" at bounding box center [1141, 581] width 150 height 75
click at [387, 447] on button "Add Criteria" at bounding box center [426, 444] width 227 height 47
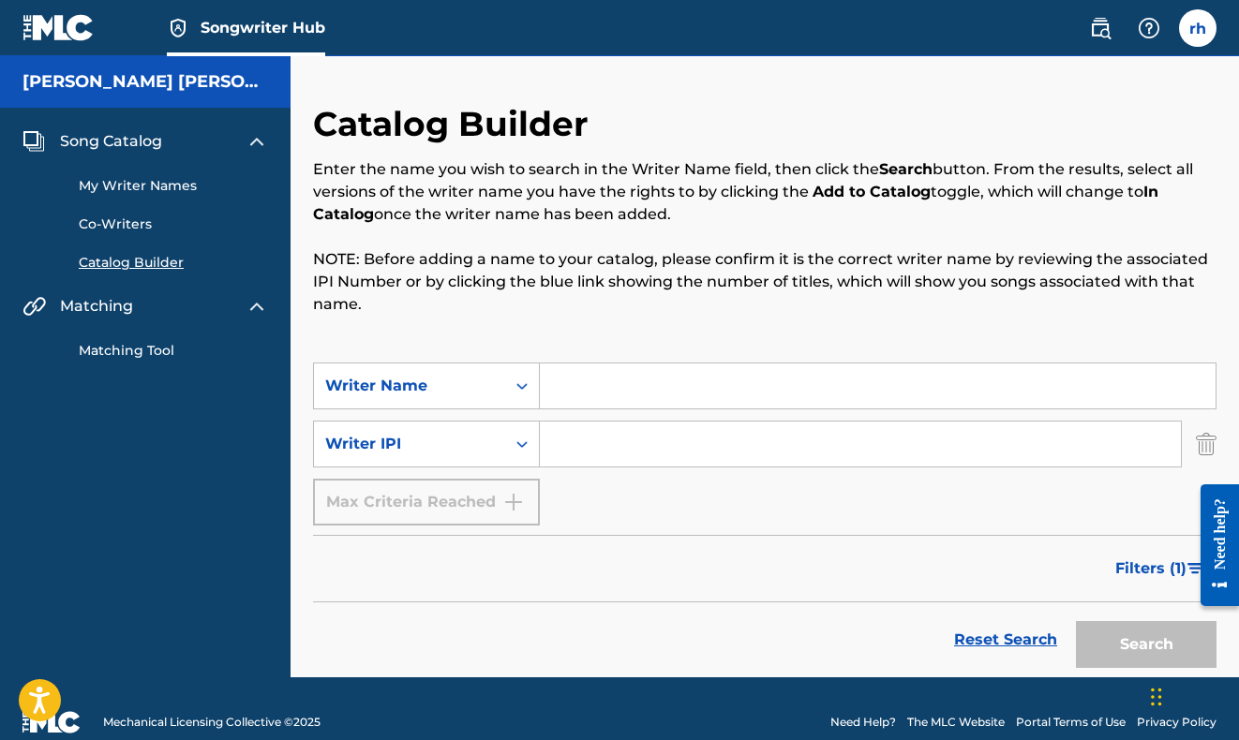
click at [128, 136] on span "Song Catalog" at bounding box center [111, 141] width 102 height 22
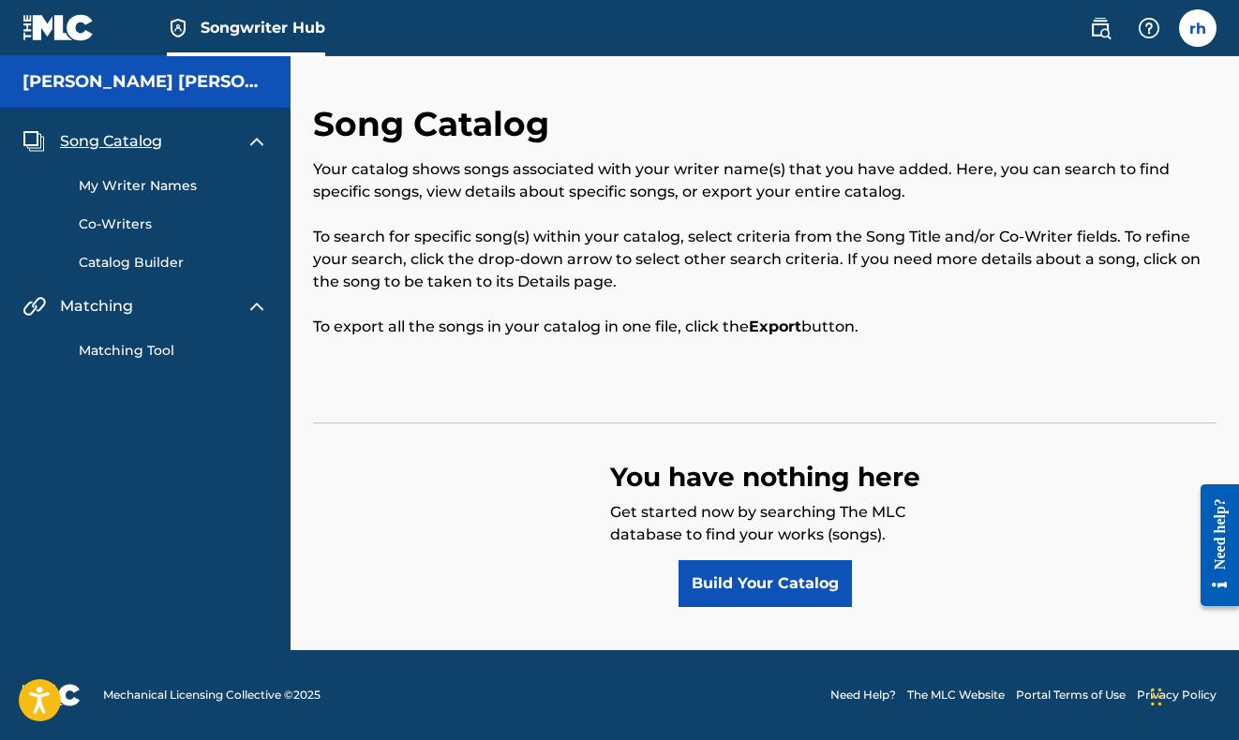
click at [92, 188] on link "My Writer Names" at bounding box center [173, 186] width 189 height 20
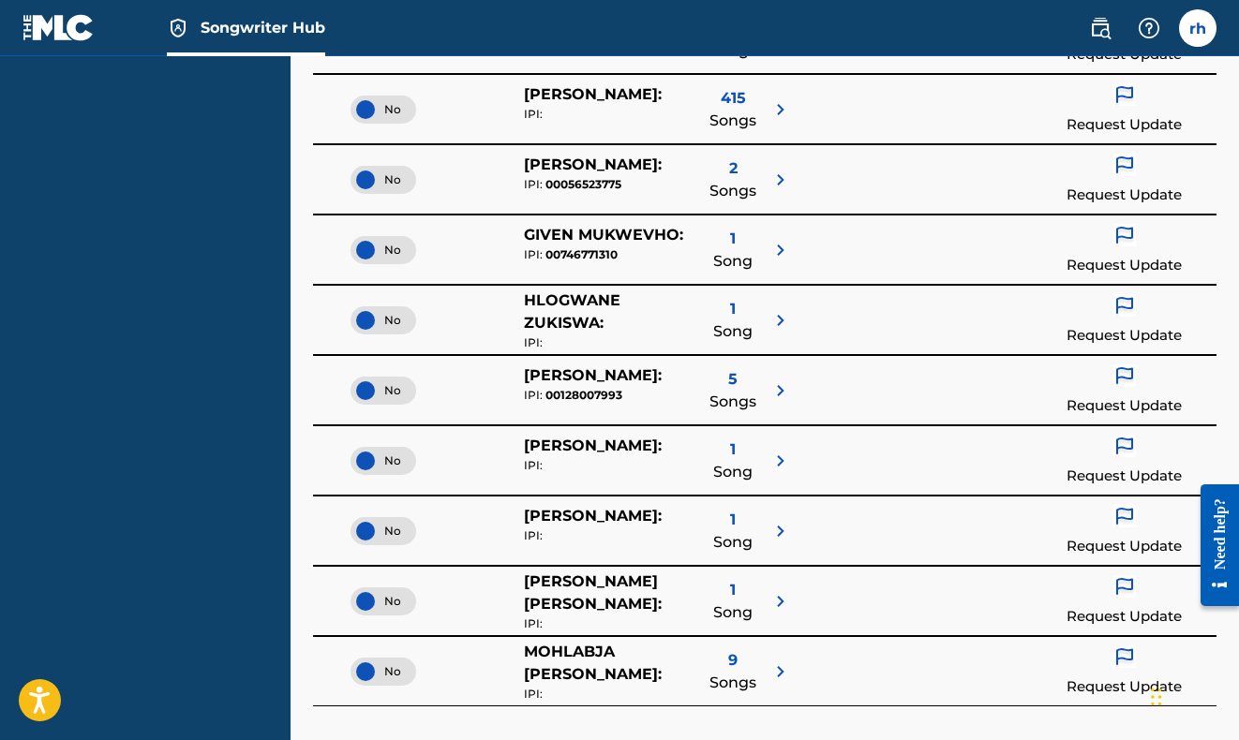
scroll to position [685, 0]
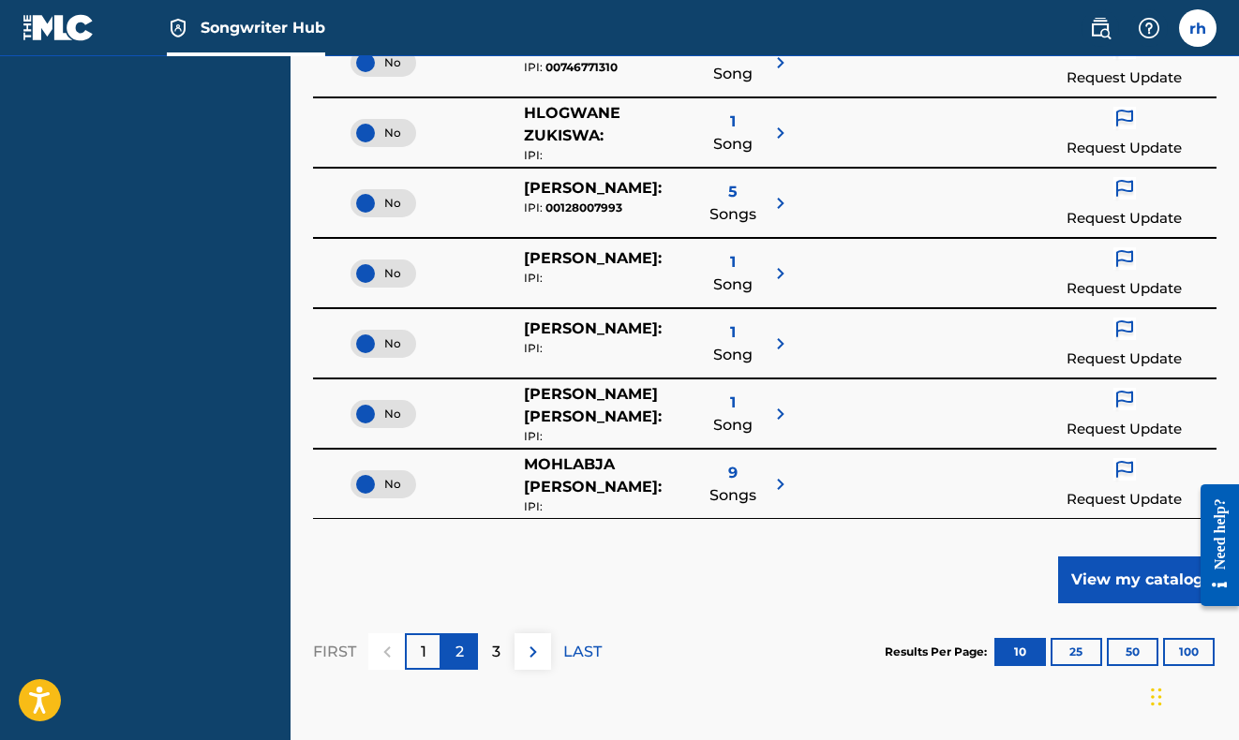
click at [466, 643] on div "2" at bounding box center [459, 651] width 37 height 37
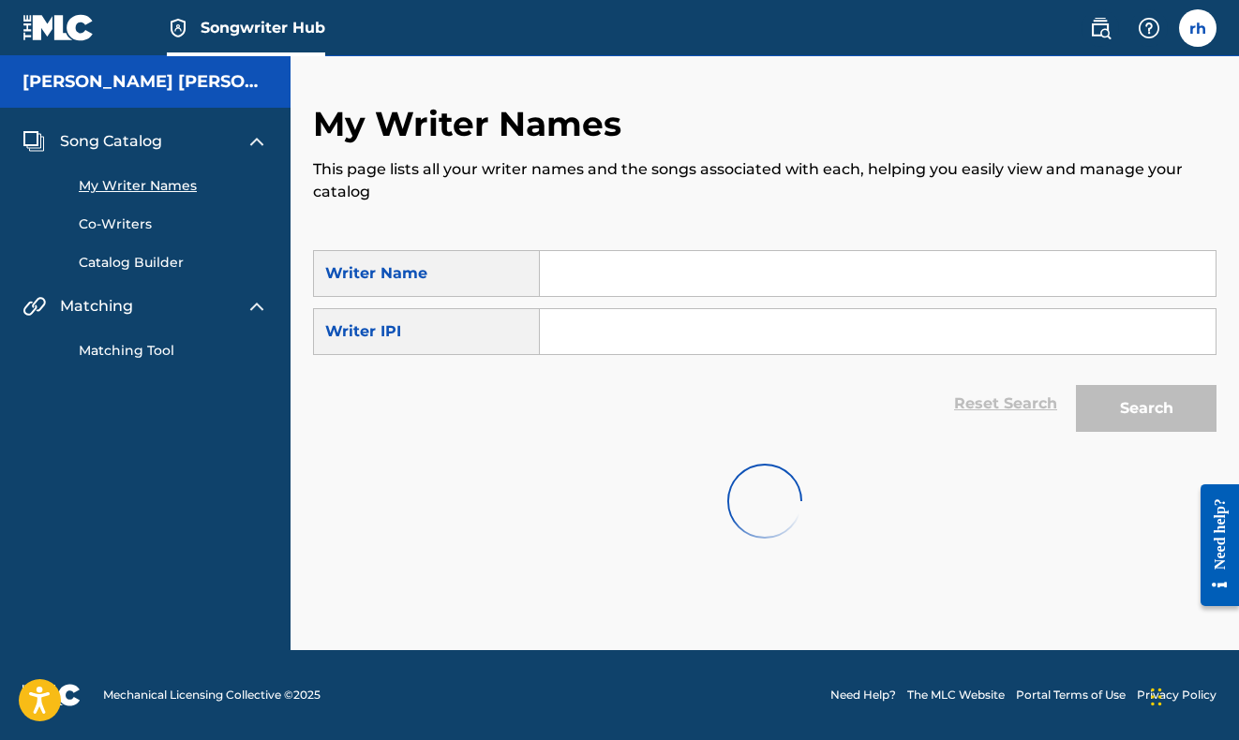
scroll to position [0, 0]
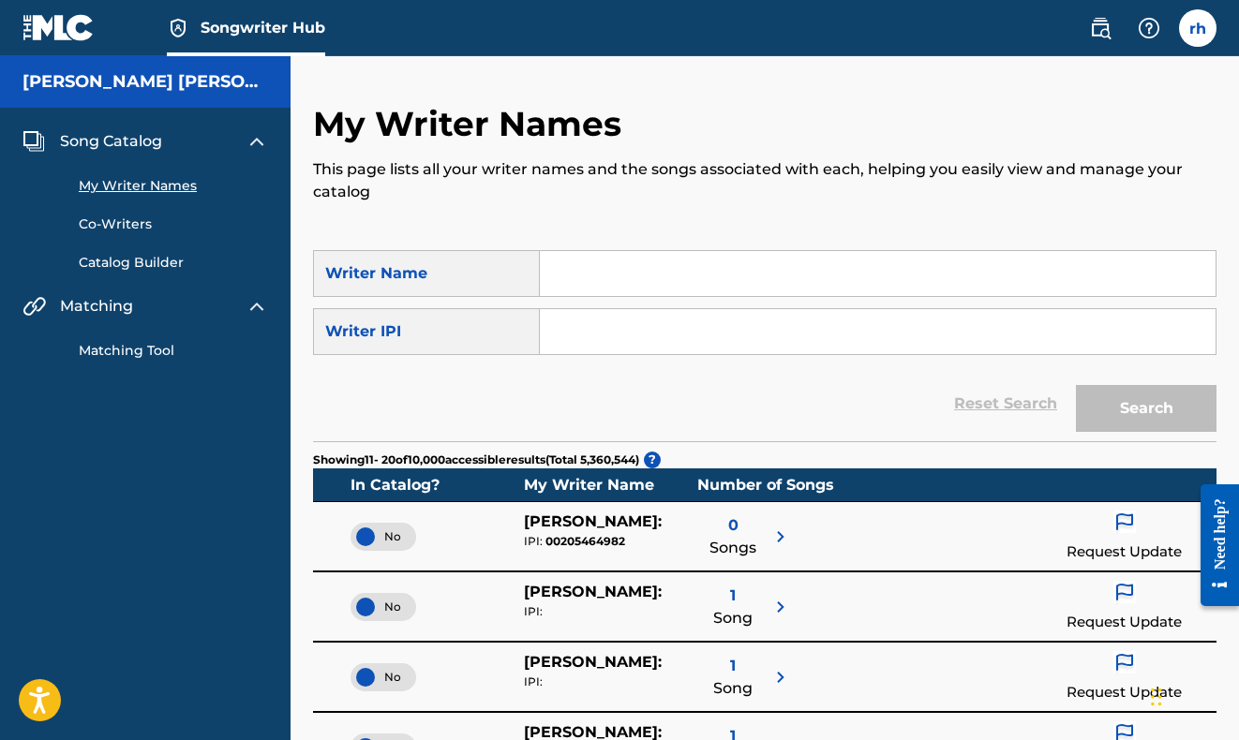
click at [581, 265] on input "Search Form" at bounding box center [878, 273] width 676 height 45
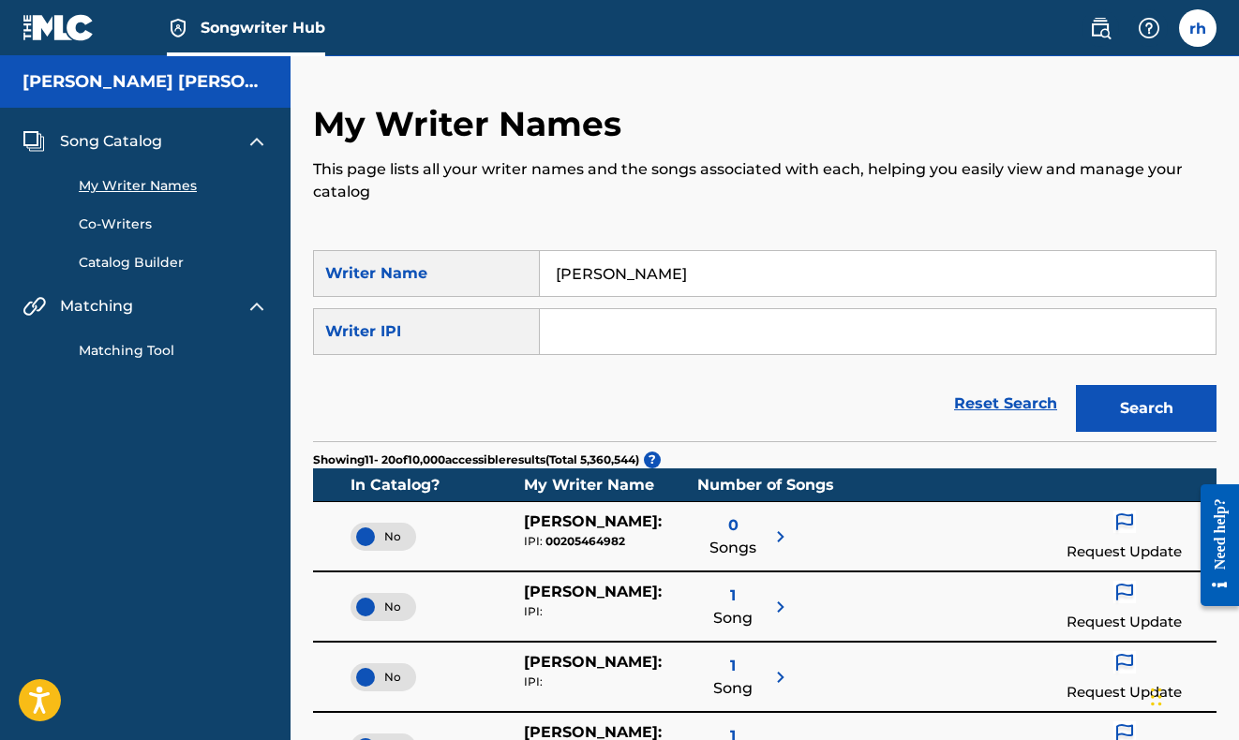
click at [1146, 409] on button "Search" at bounding box center [1146, 408] width 141 height 47
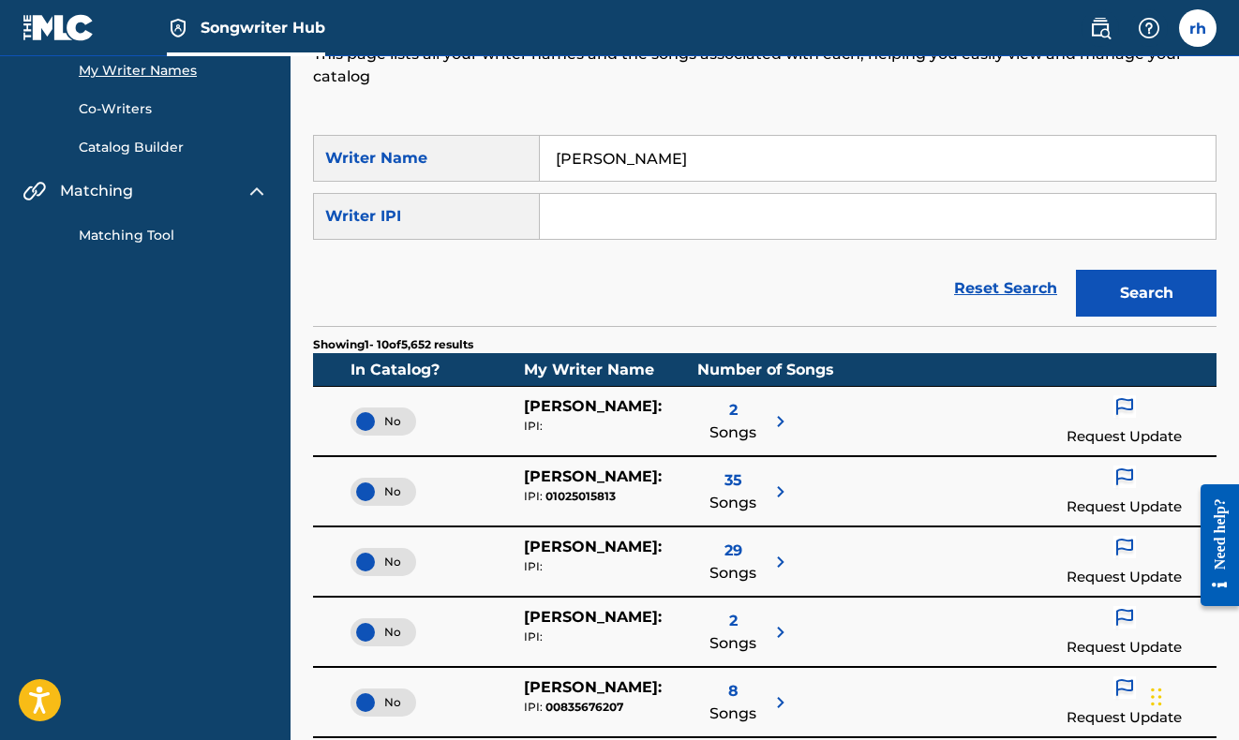
scroll to position [349, 0]
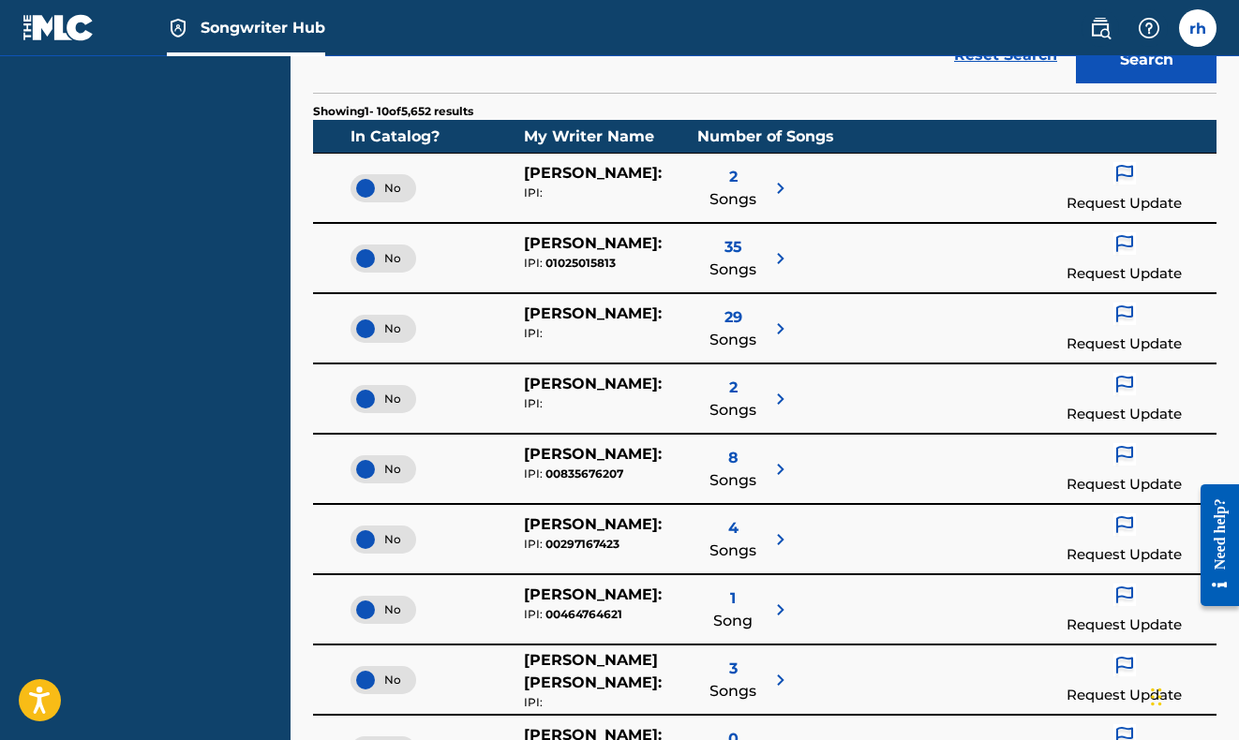
type input "[PERSON_NAME]"
click at [755, 266] on span "Songs" at bounding box center [732, 270] width 47 height 22
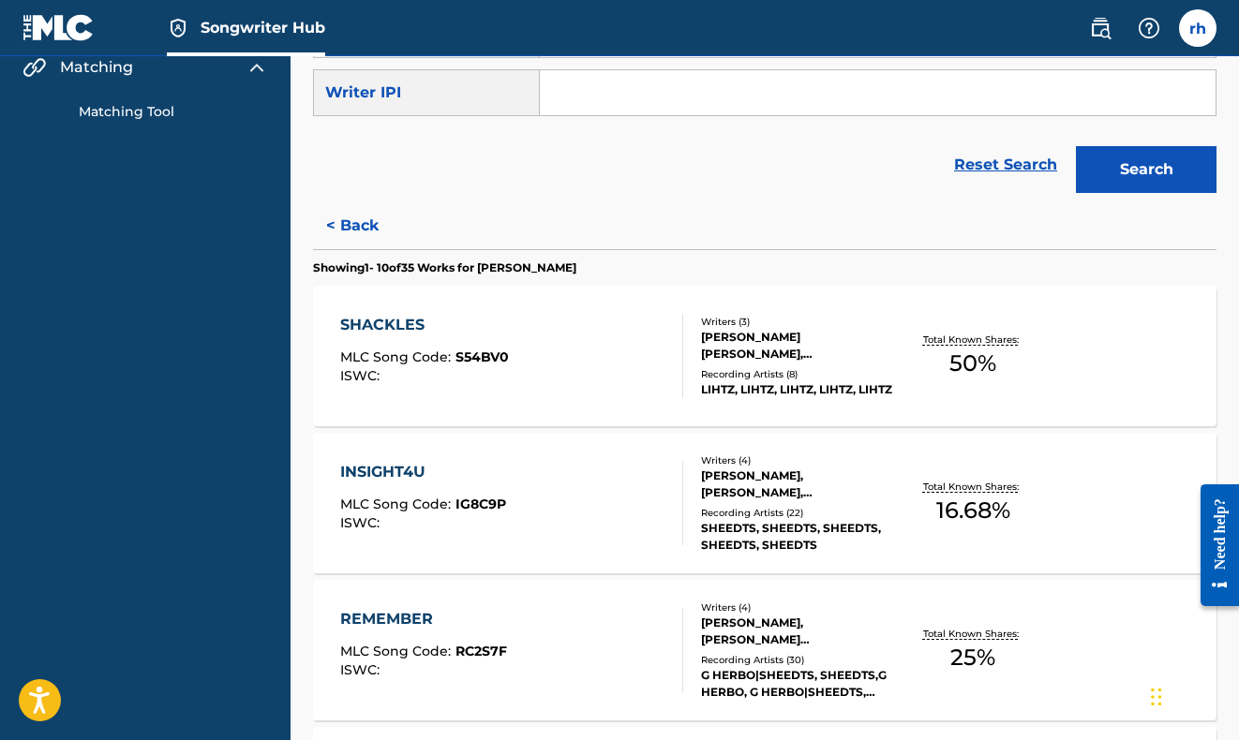
scroll to position [13, 0]
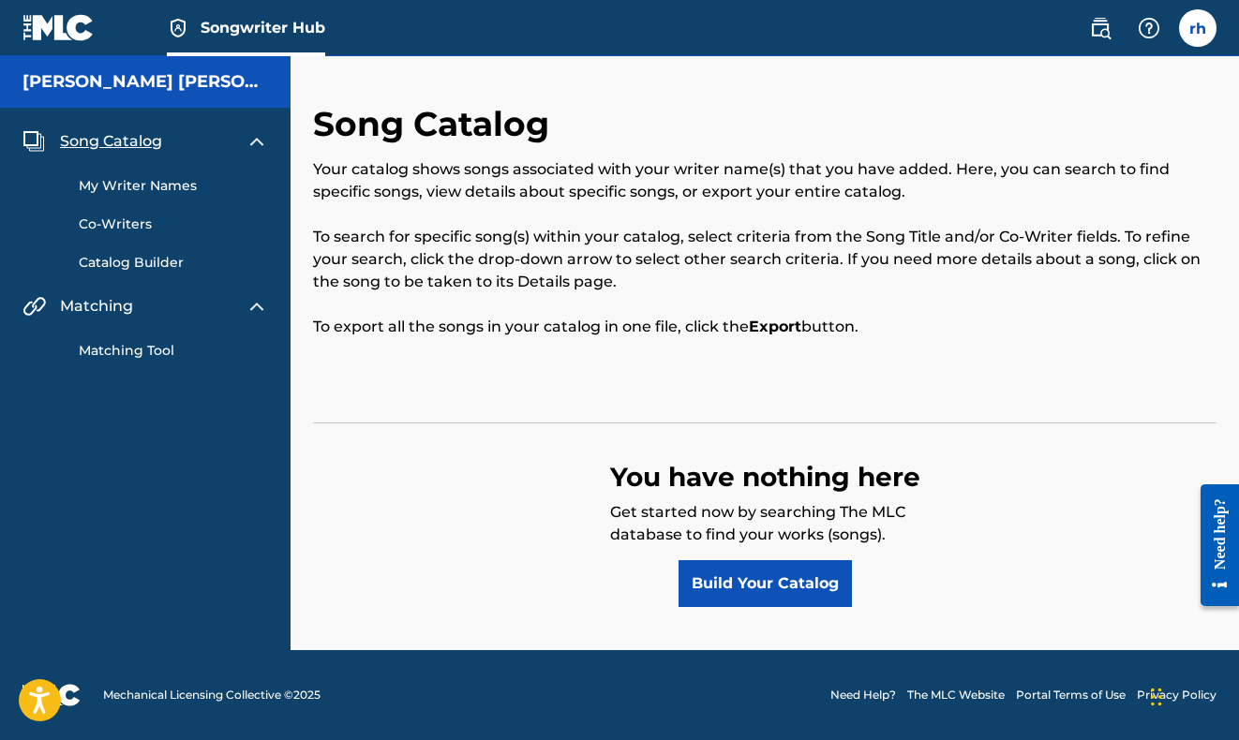
click at [198, 187] on link "My Writer Names" at bounding box center [173, 186] width 189 height 20
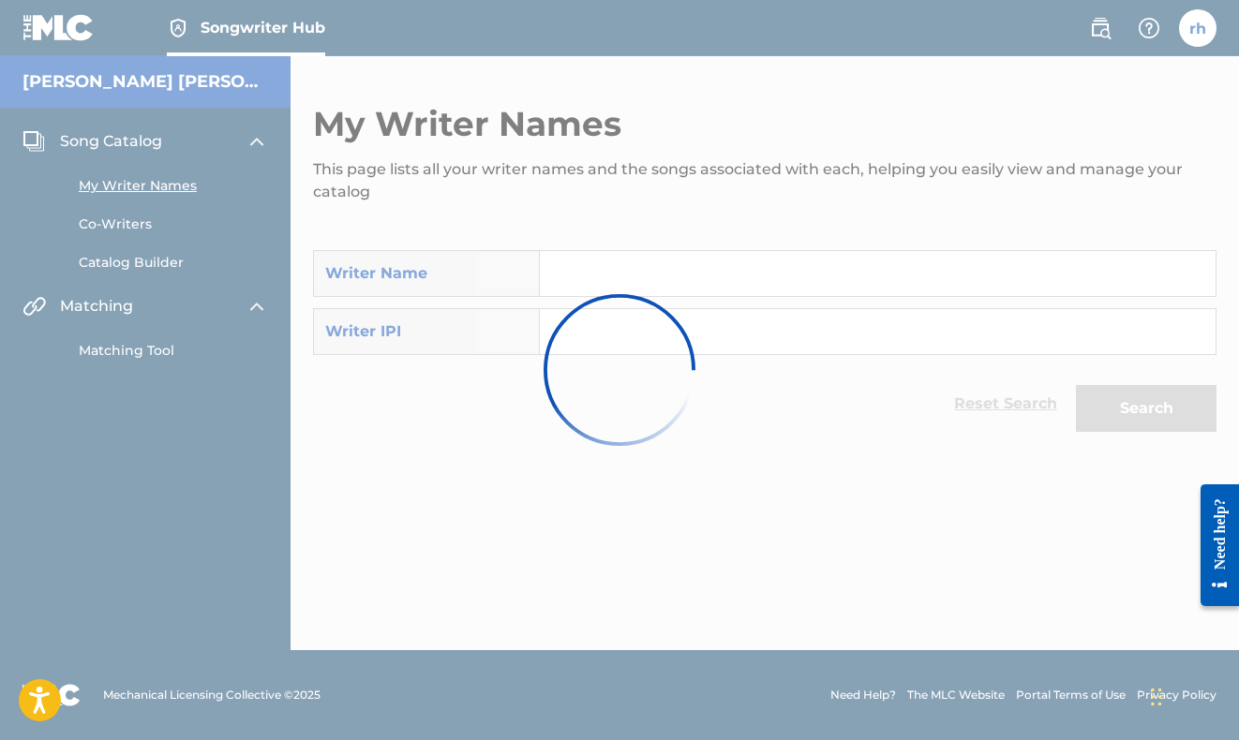
click at [649, 269] on div at bounding box center [619, 370] width 1239 height 740
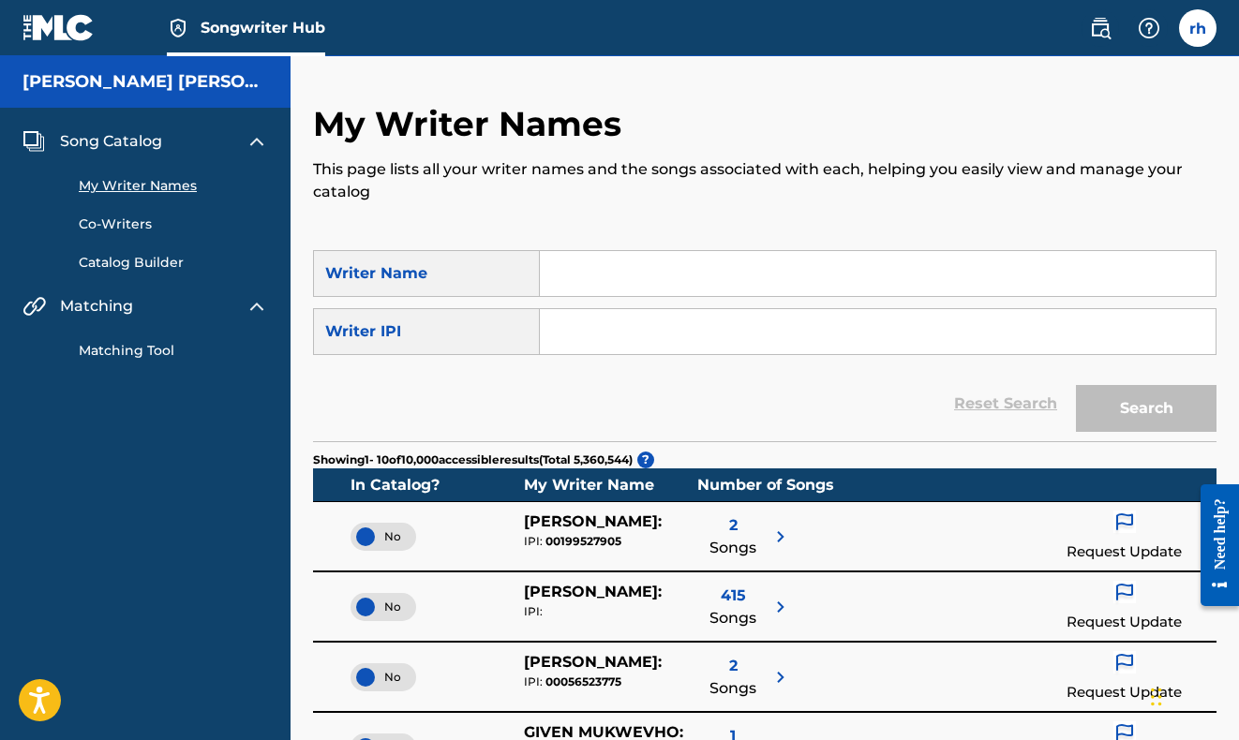
click at [652, 271] on input "Search Form" at bounding box center [878, 273] width 676 height 45
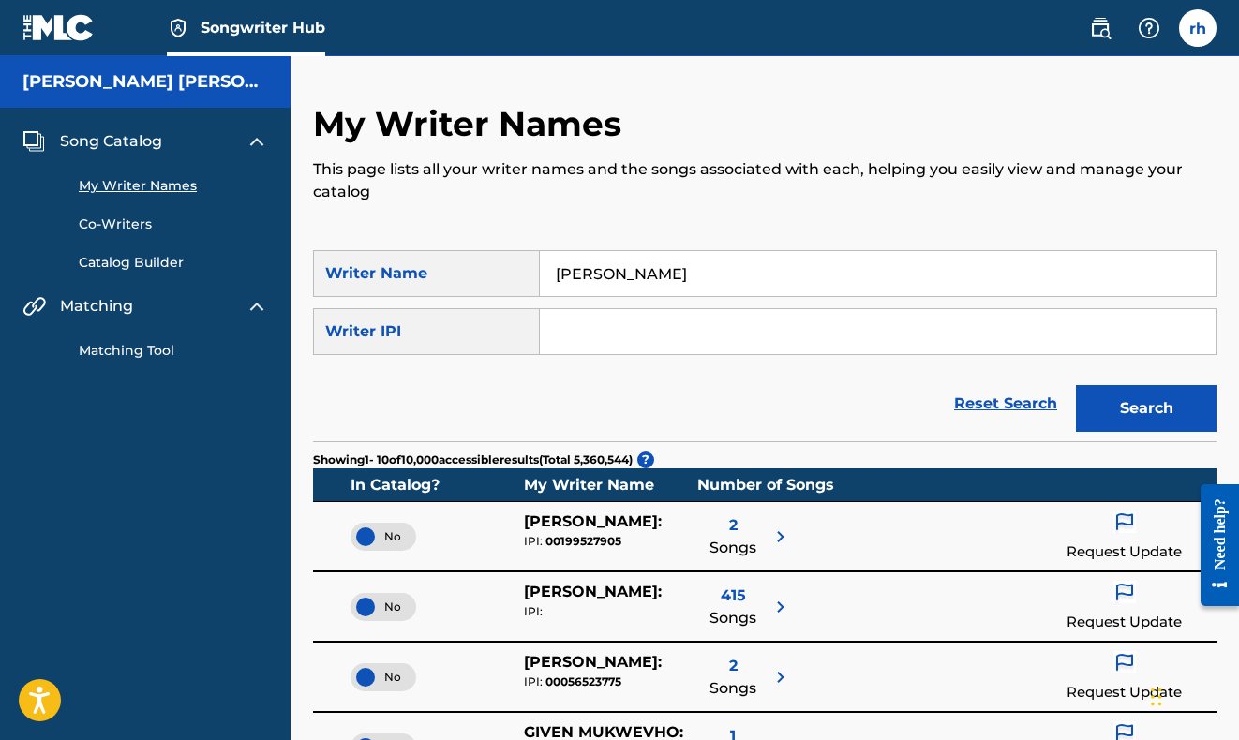
type input "[PERSON_NAME]"
drag, startPoint x: 633, startPoint y: 306, endPoint x: 1110, endPoint y: 403, distance: 487.5
click at [1110, 402] on button "Search" at bounding box center [1146, 408] width 141 height 47
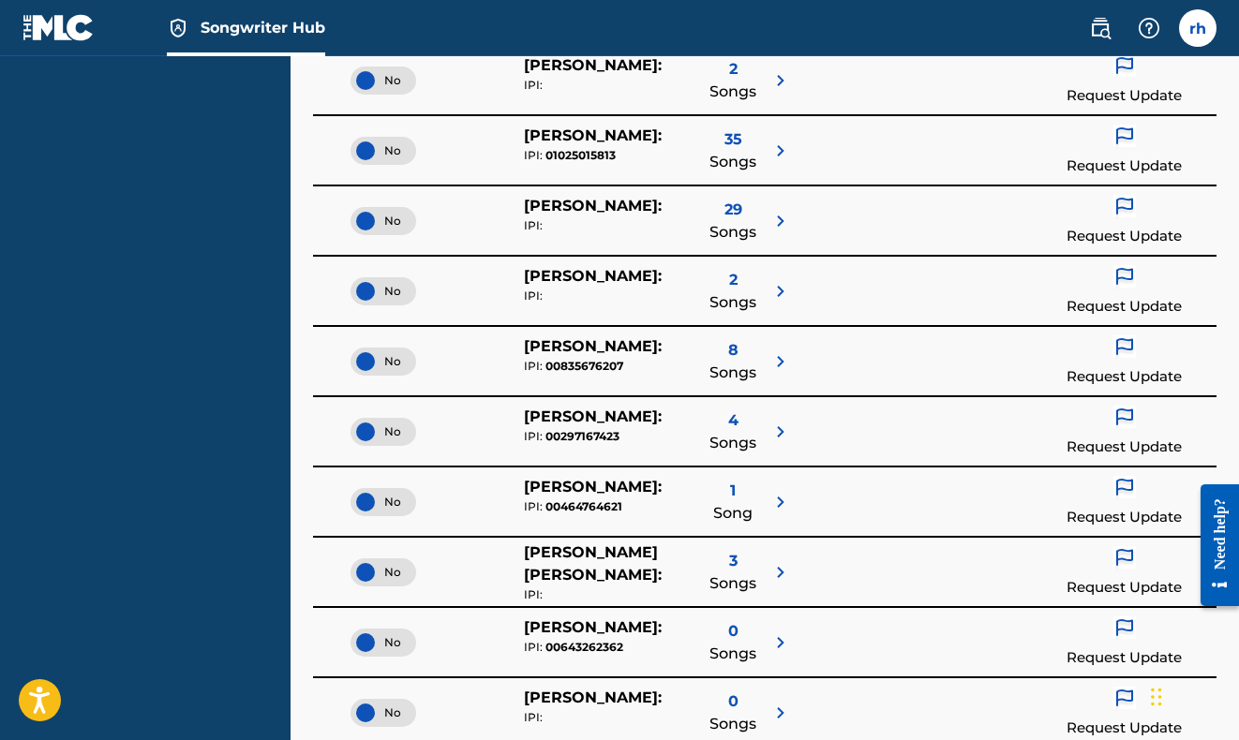
scroll to position [349, 0]
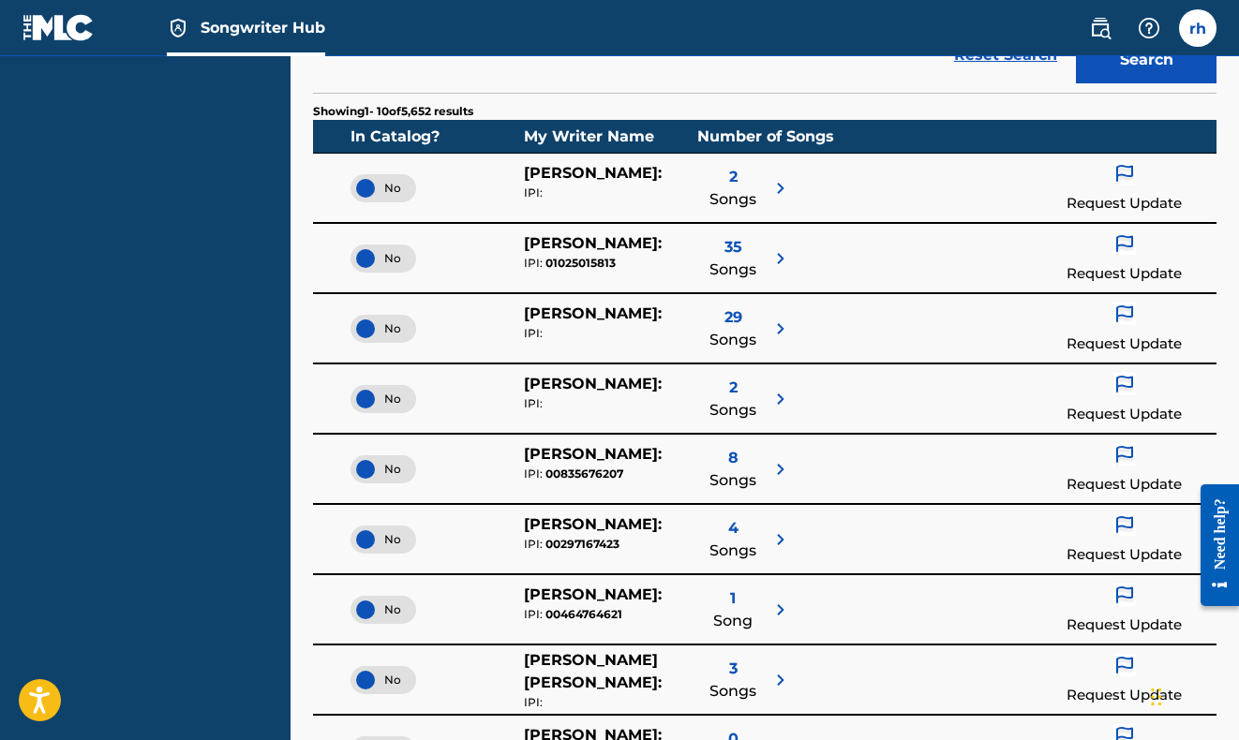
click at [362, 260] on div "No" at bounding box center [383, 259] width 66 height 28
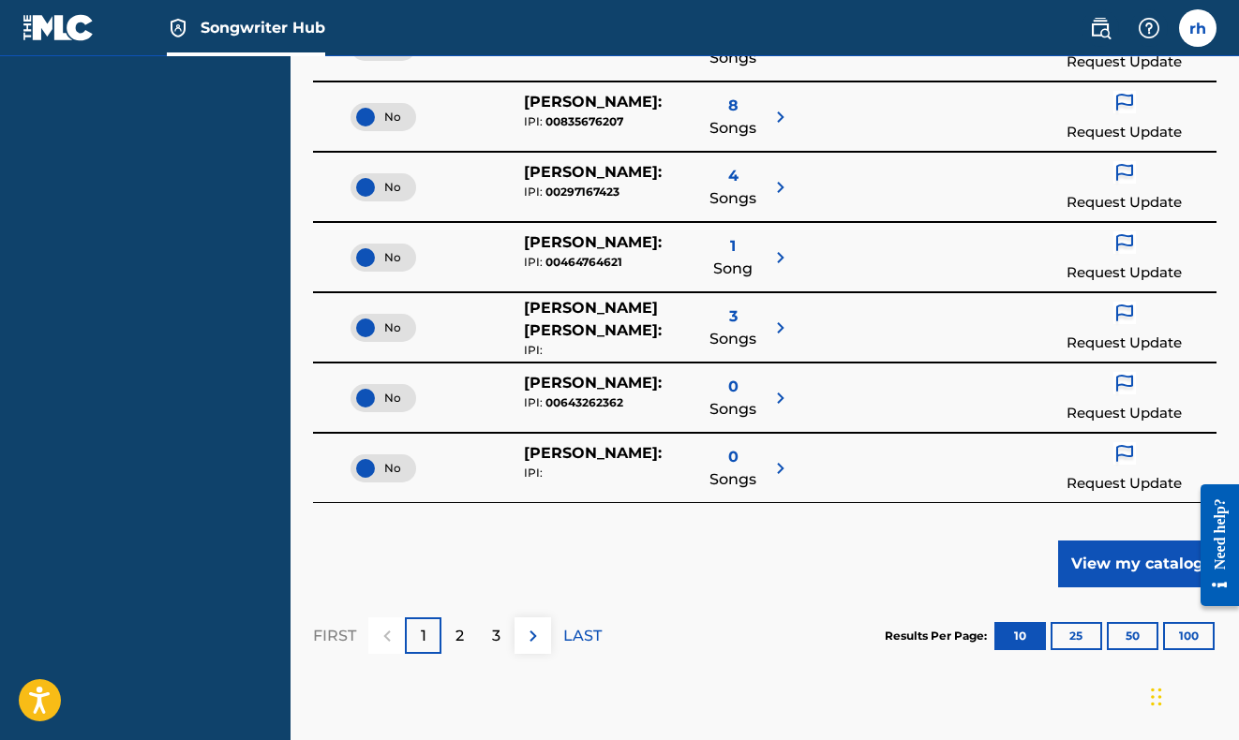
scroll to position [828, 0]
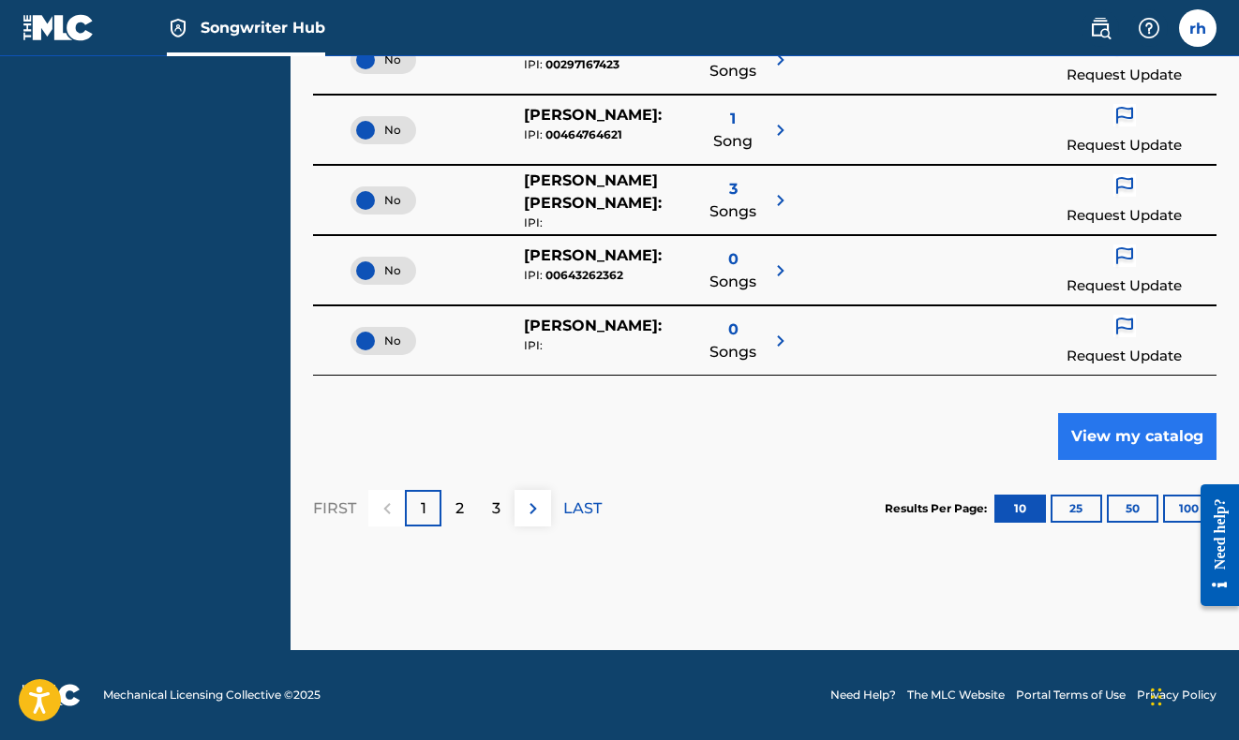
click at [1125, 435] on button "View my catalog" at bounding box center [1137, 436] width 158 height 47
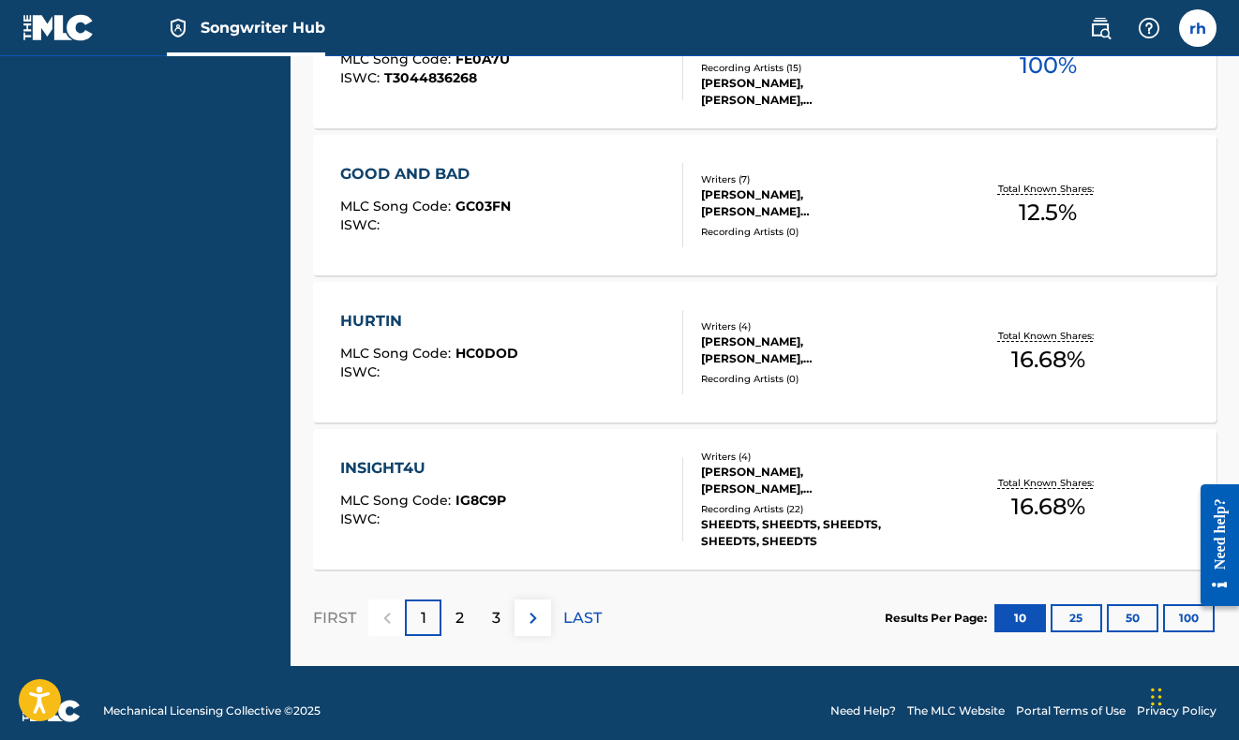
scroll to position [1667, 0]
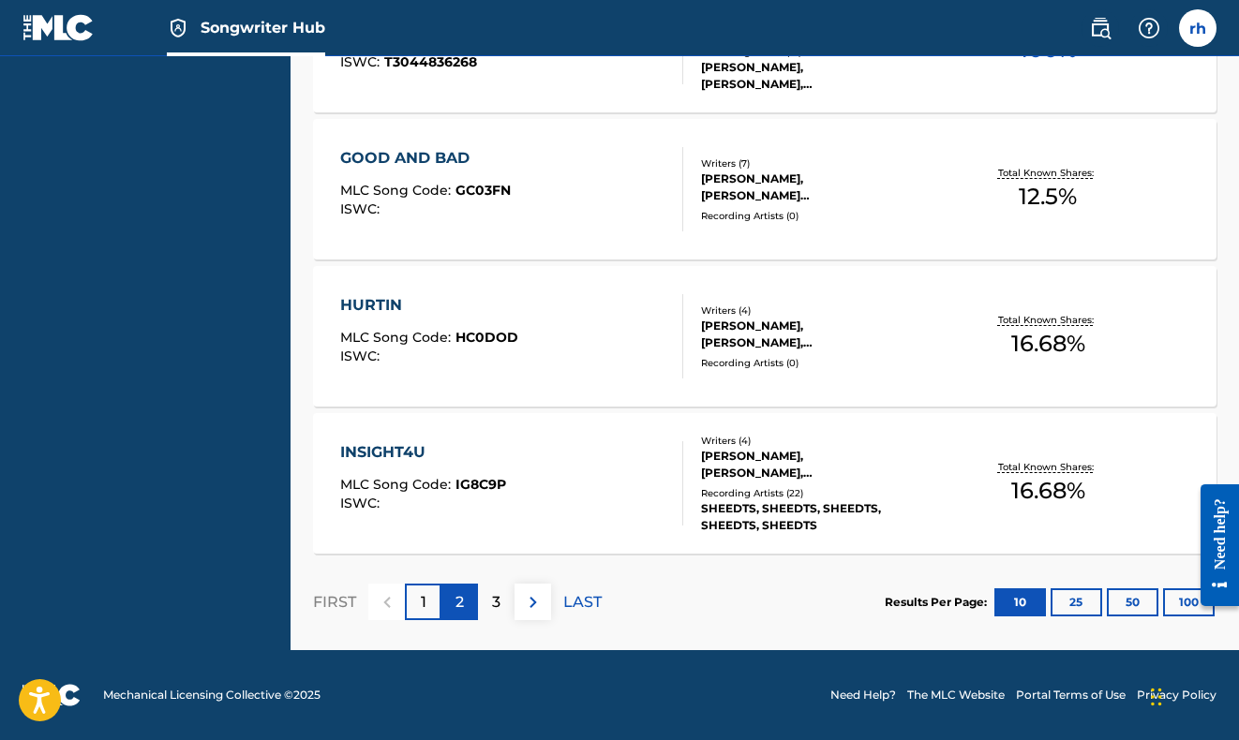
click at [470, 598] on div "2" at bounding box center [459, 602] width 37 height 37
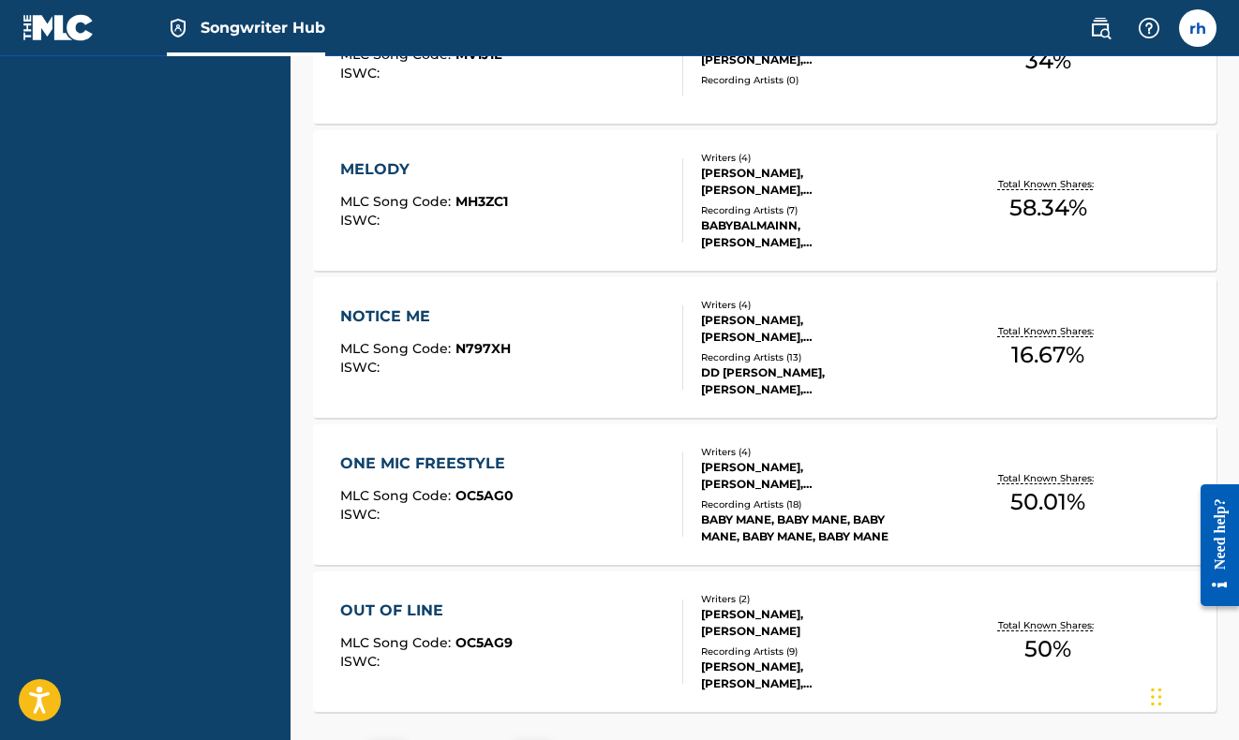
scroll to position [1574, 0]
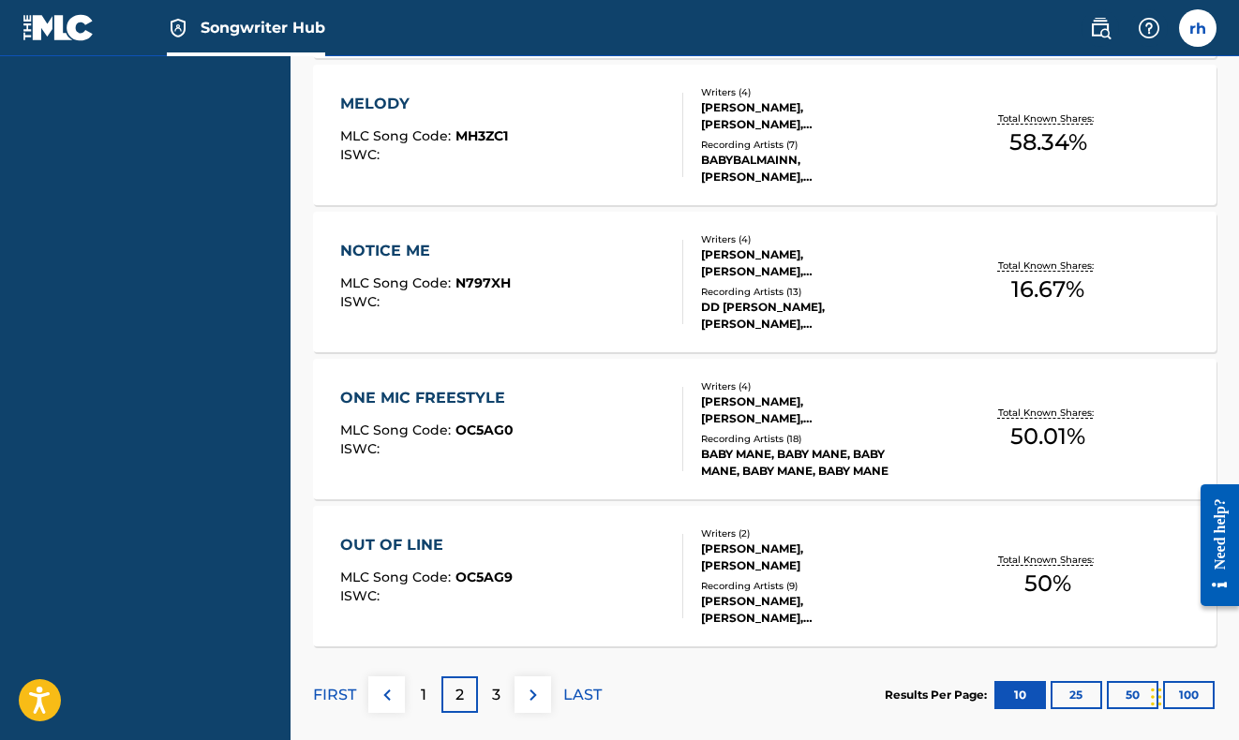
click at [499, 686] on p "3" at bounding box center [496, 695] width 8 height 22
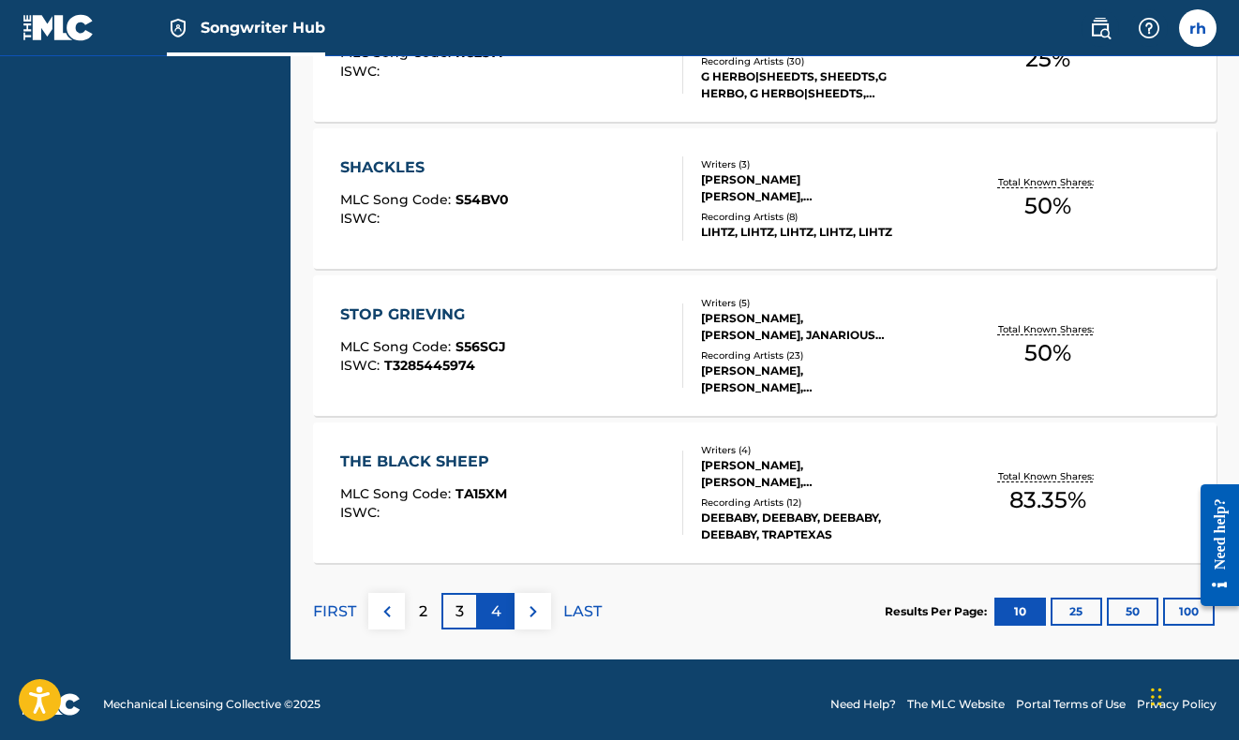
scroll to position [1667, 0]
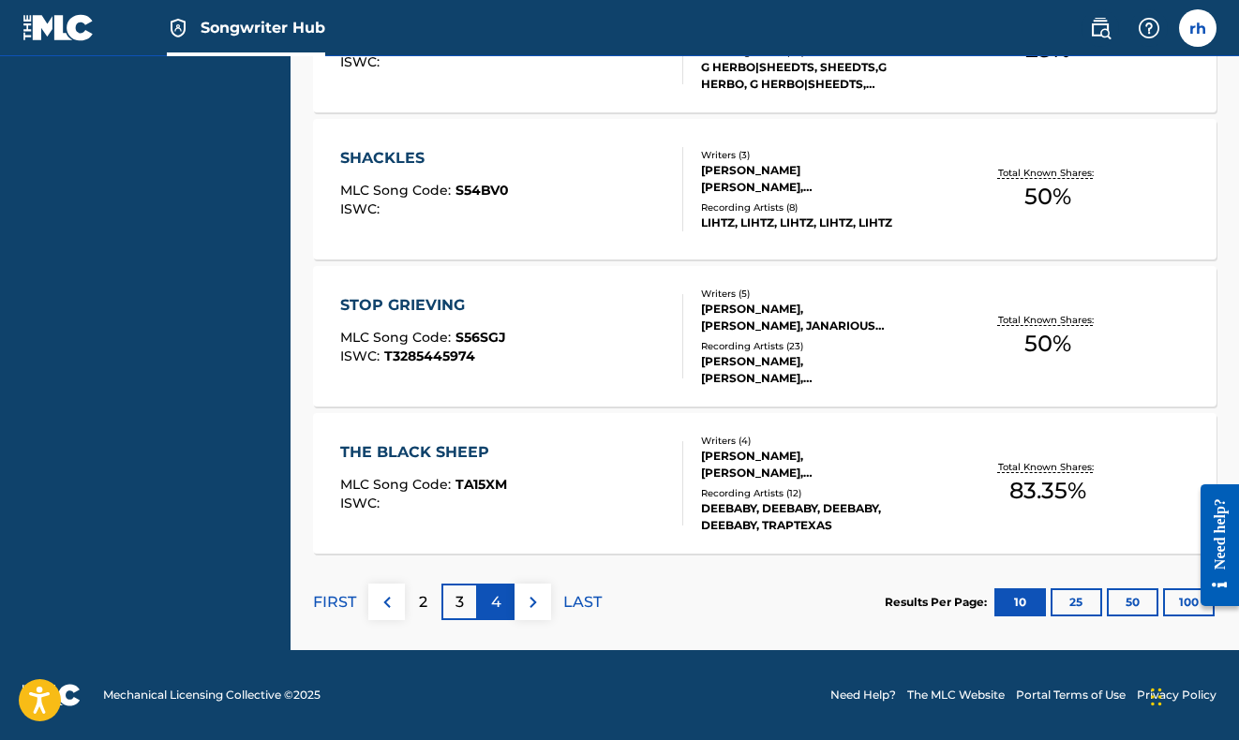
click at [495, 603] on p "4" at bounding box center [496, 602] width 10 height 22
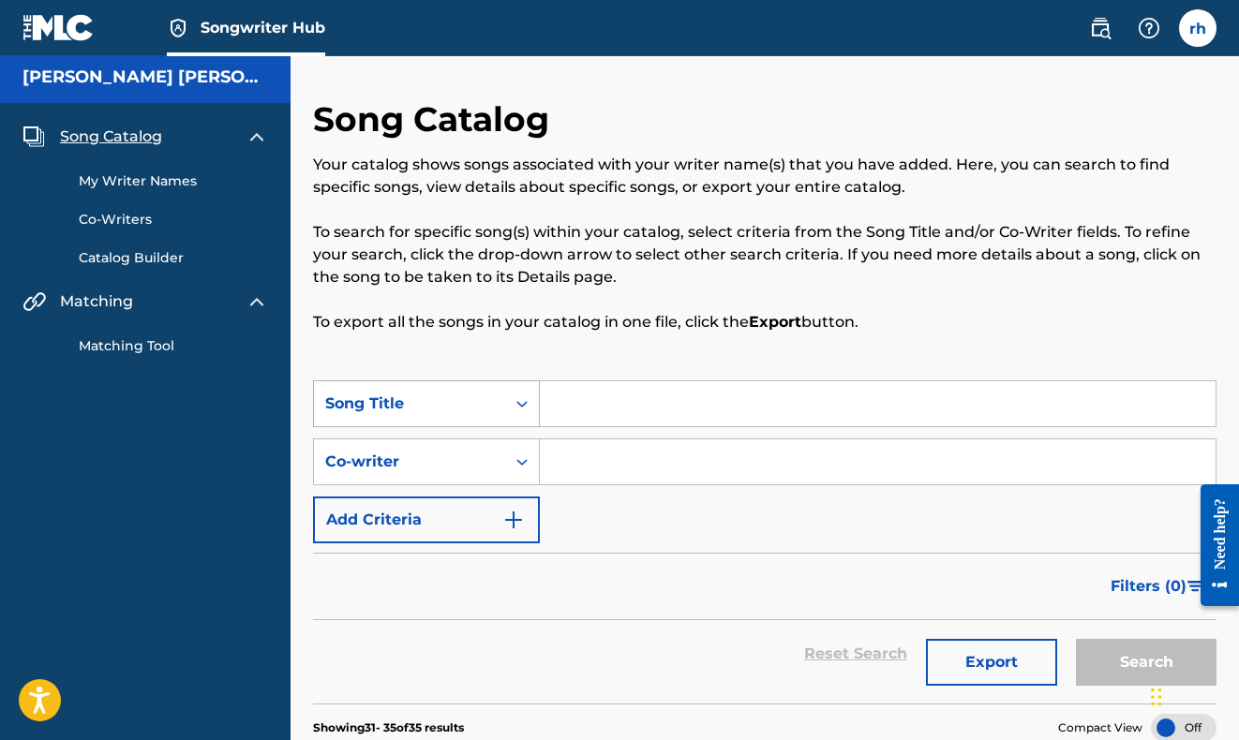
scroll to position [0, 0]
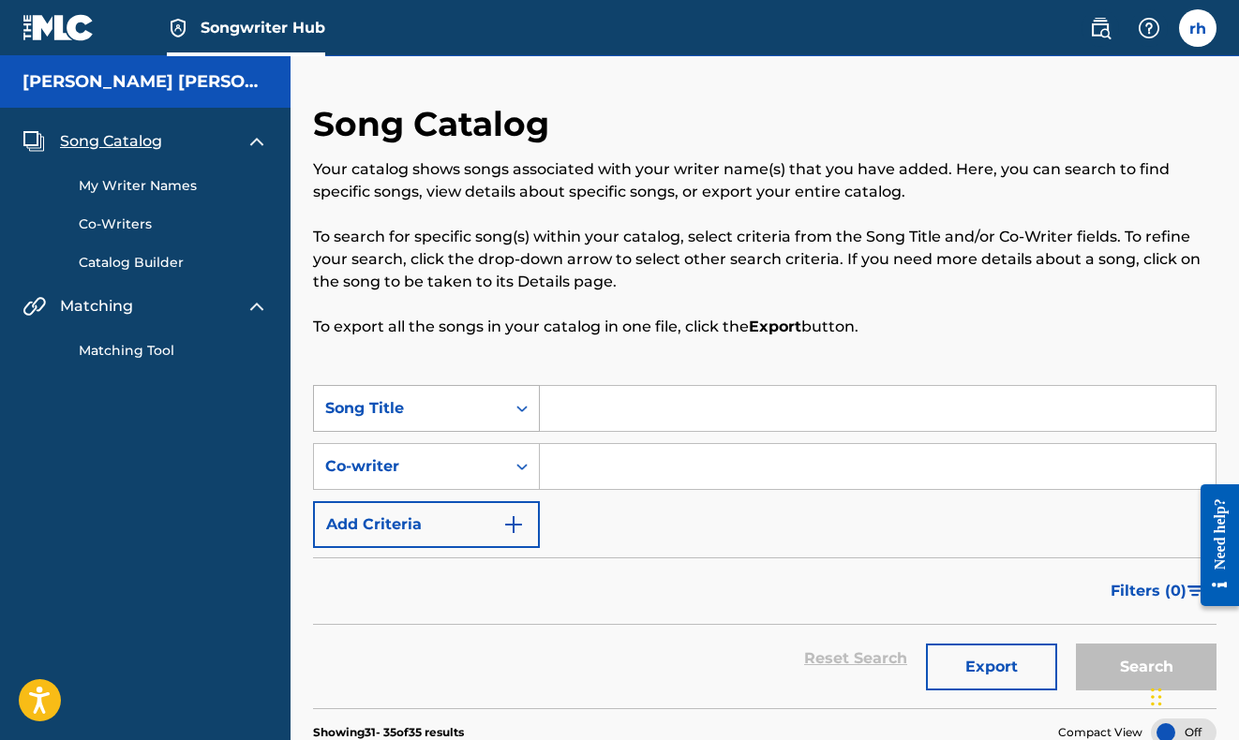
click at [402, 412] on div "Song Title" at bounding box center [409, 408] width 169 height 22
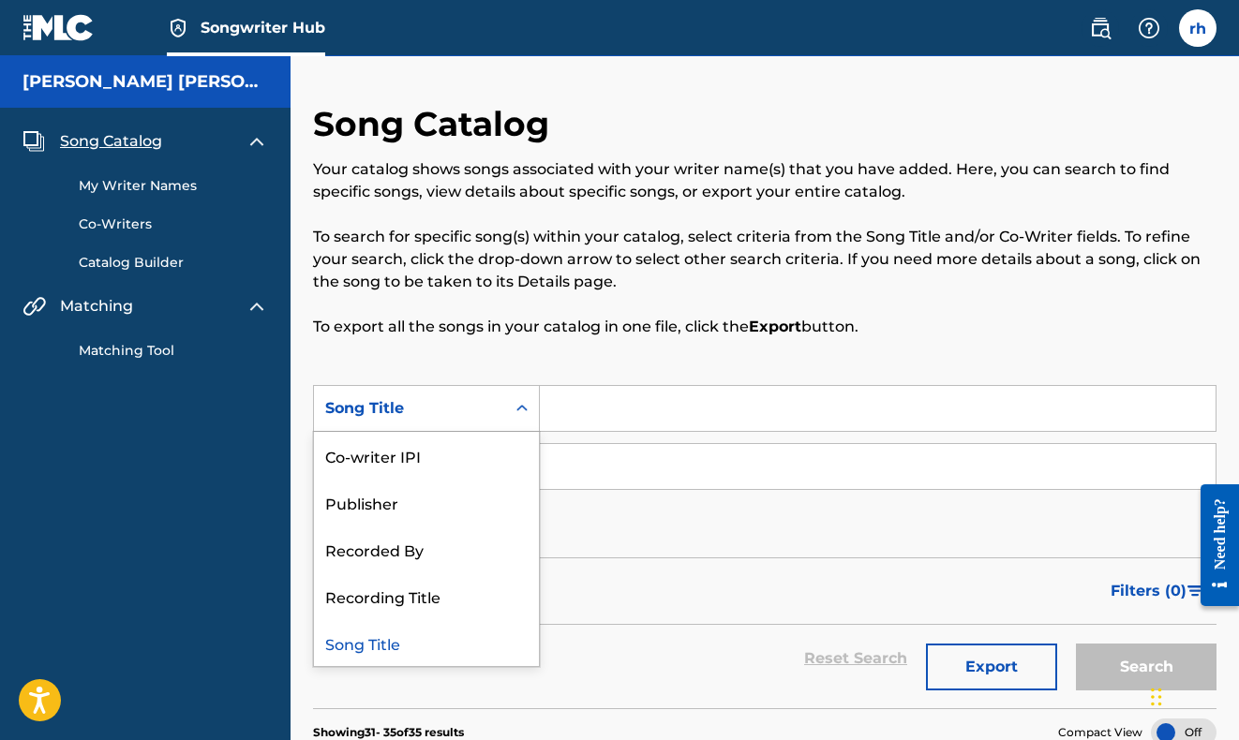
click at [526, 339] on div "Song Catalog Your catalog shows songs associated with your writer name(s) that …" at bounding box center [764, 244] width 903 height 282
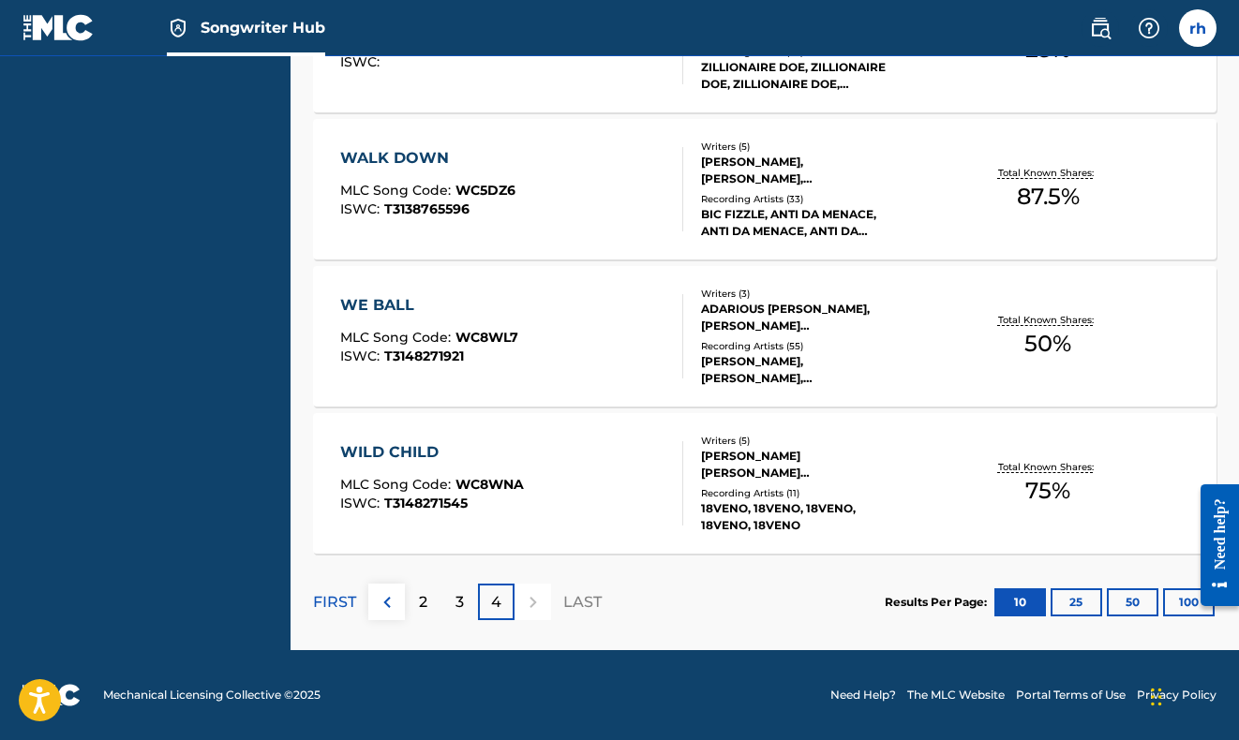
scroll to position [280, 0]
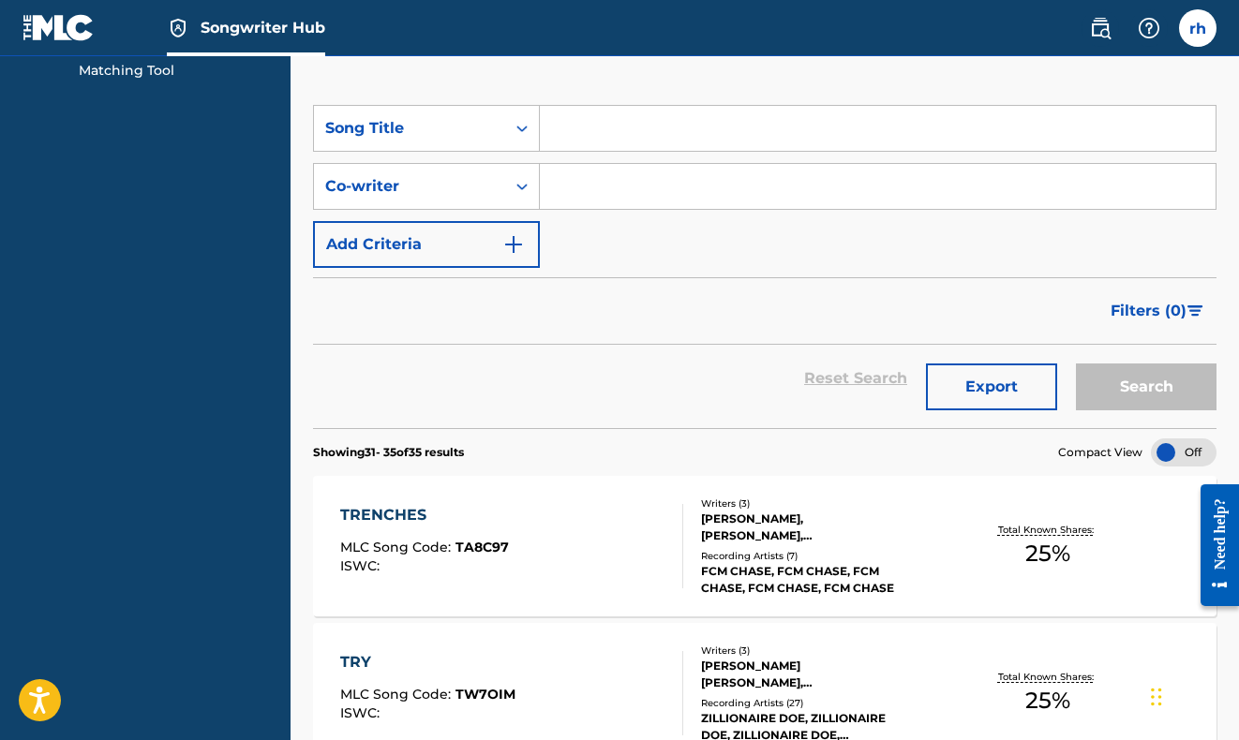
click at [1172, 453] on div at bounding box center [1184, 453] width 66 height 28
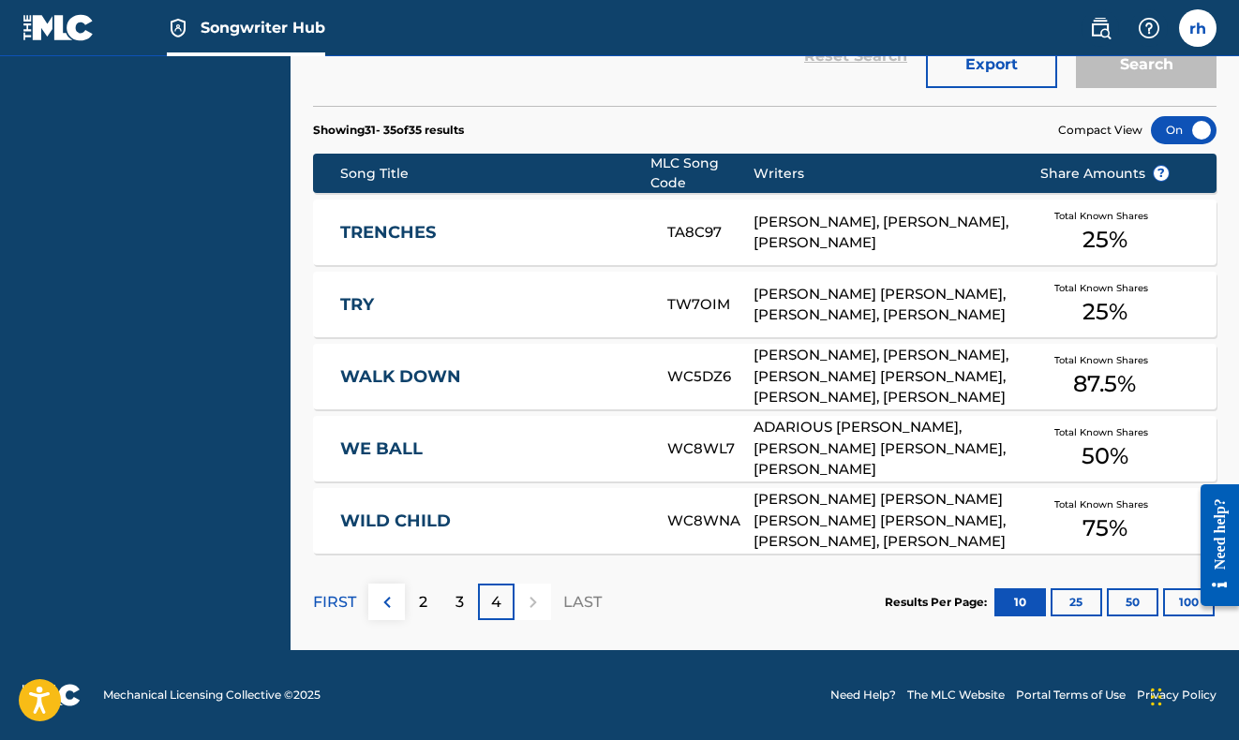
scroll to position [257, 0]
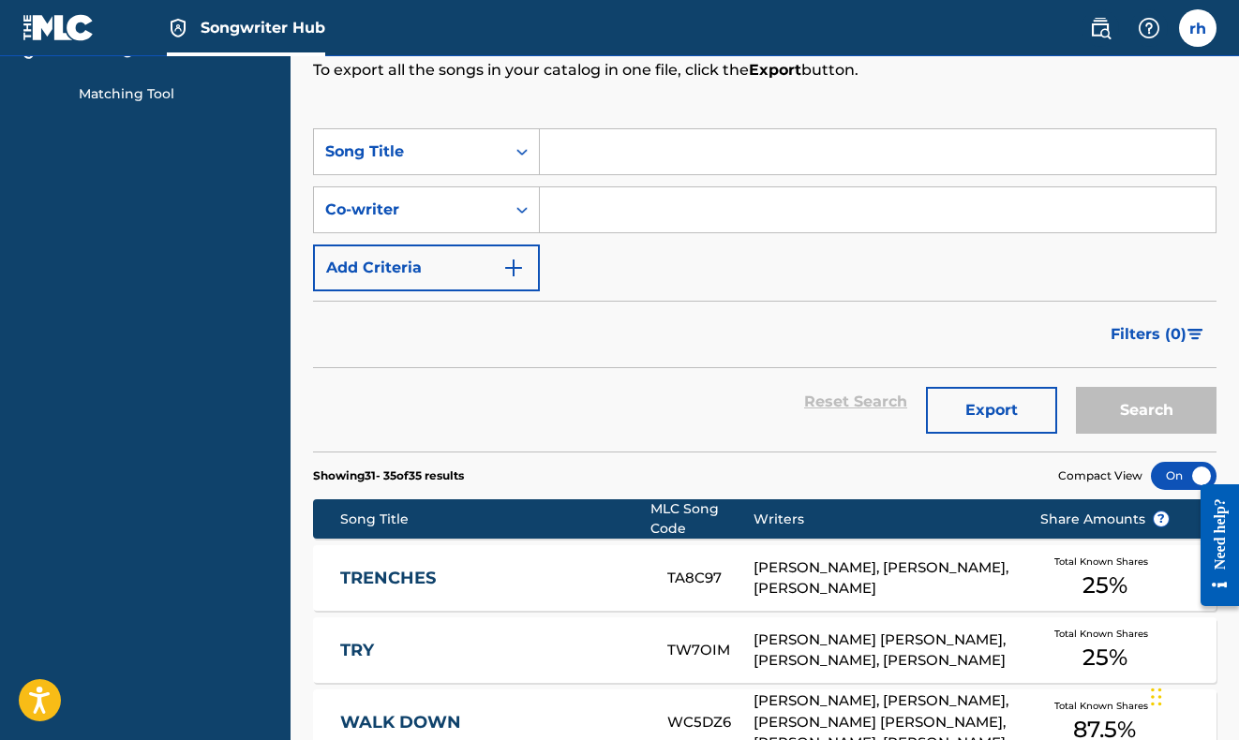
click at [494, 590] on div "TRENCHES TA8C97 [PERSON_NAME], [PERSON_NAME], [PERSON_NAME] Total Known Shares …" at bounding box center [764, 578] width 903 height 66
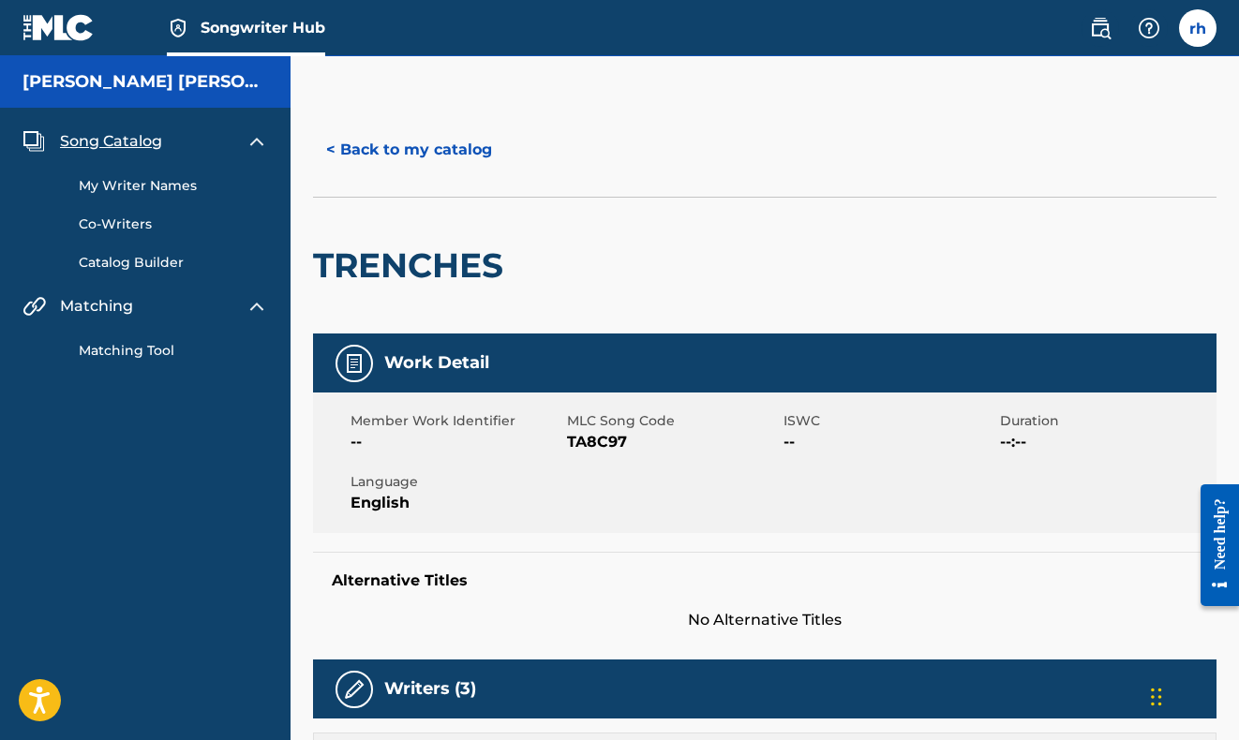
click at [117, 185] on link "My Writer Names" at bounding box center [173, 186] width 189 height 20
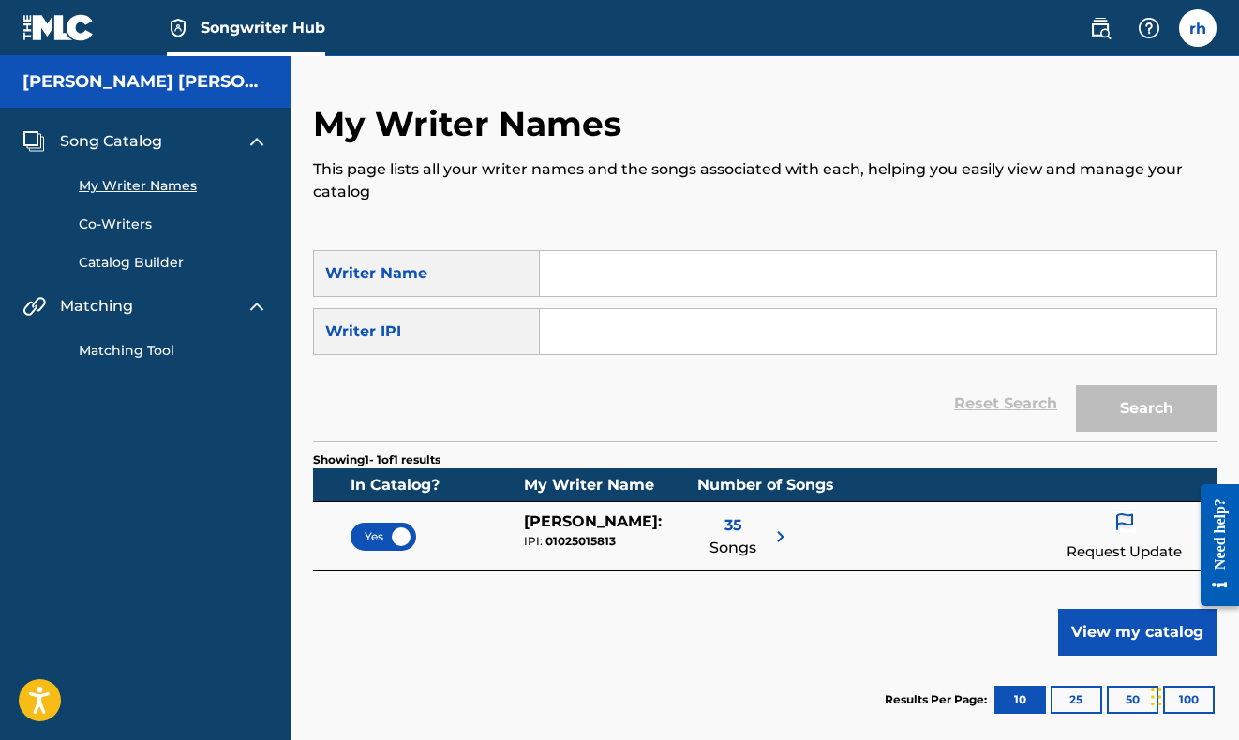
click at [119, 222] on link "Co-Writers" at bounding box center [173, 225] width 189 height 20
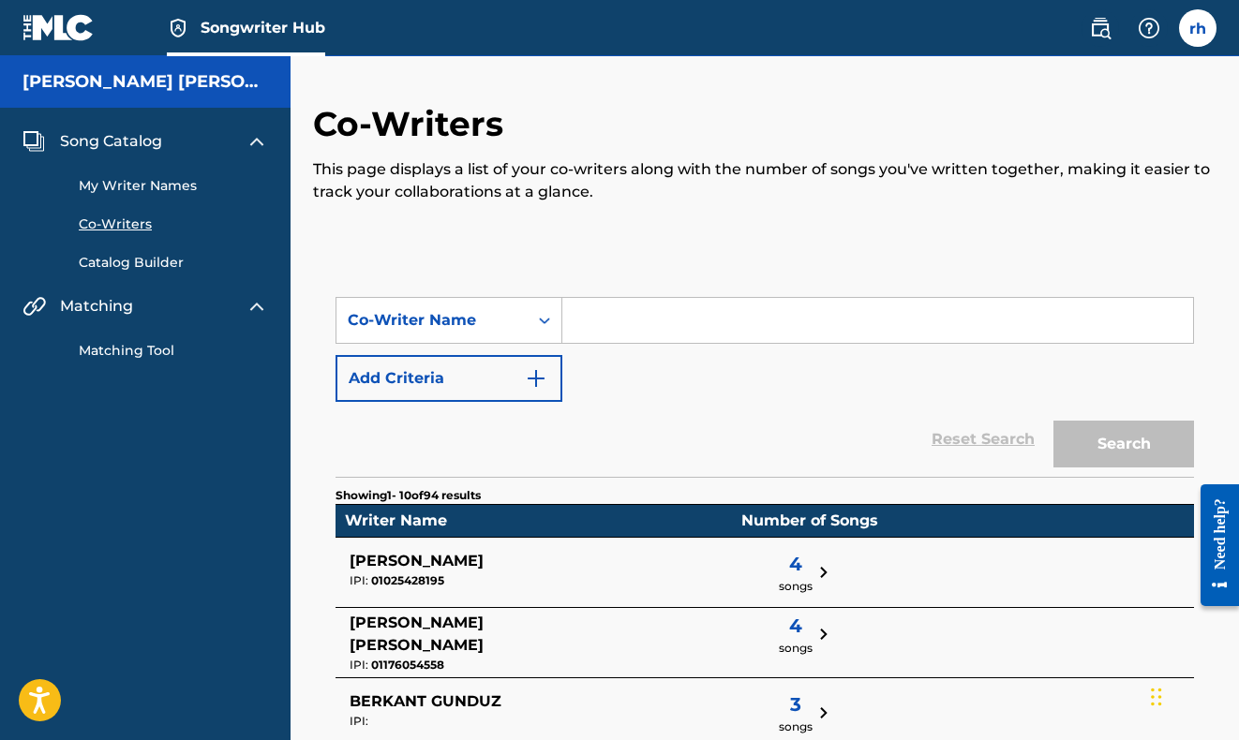
click at [127, 264] on link "Catalog Builder" at bounding box center [173, 263] width 189 height 20
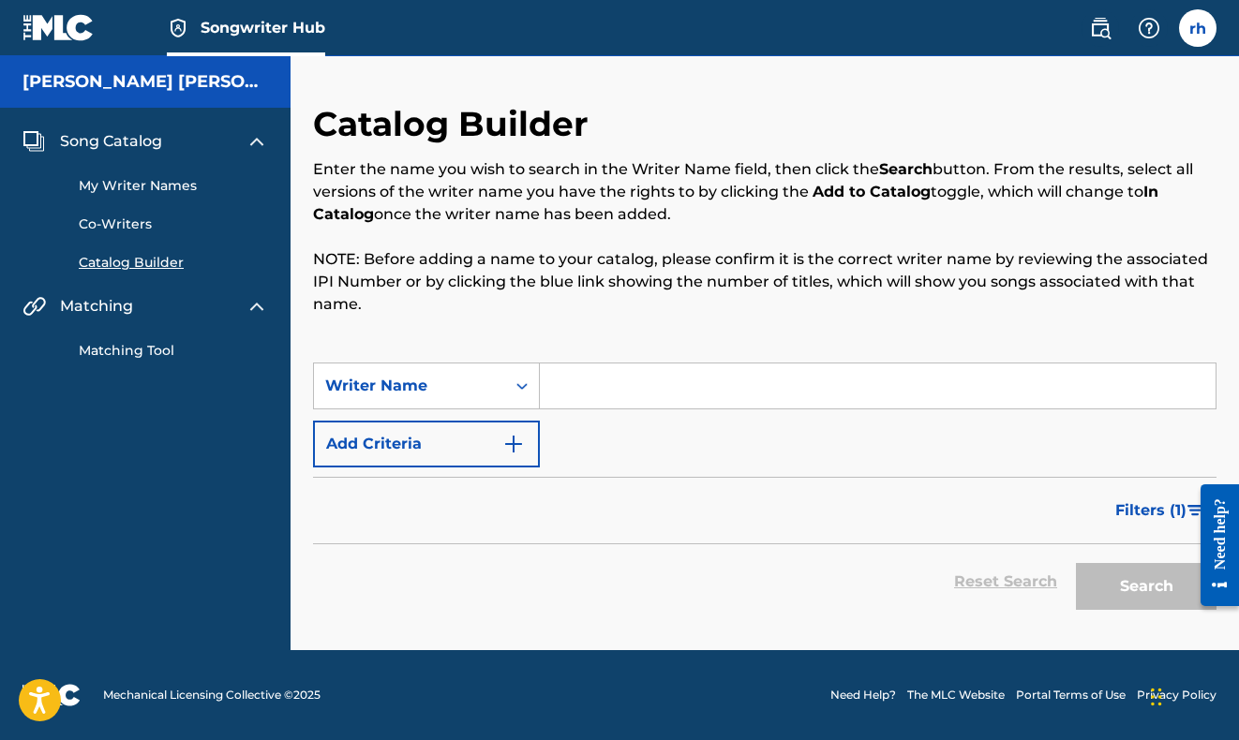
click at [128, 191] on link "My Writer Names" at bounding box center [173, 186] width 189 height 20
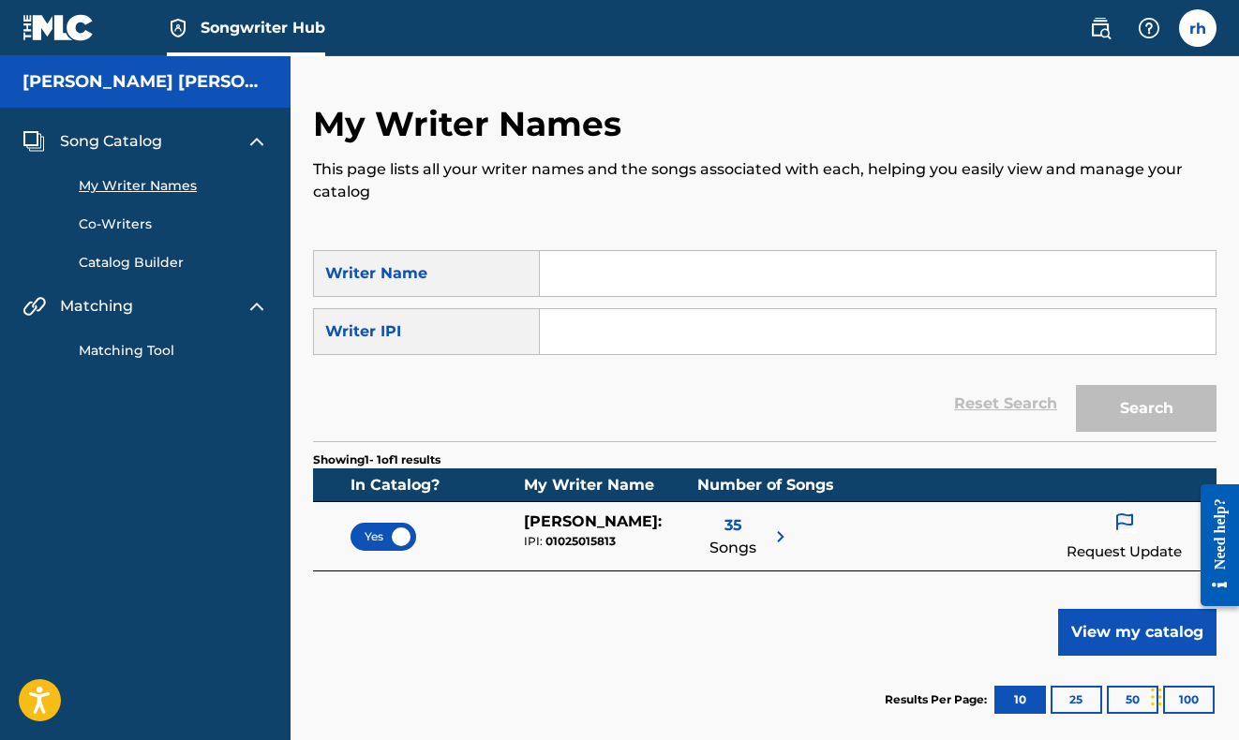
scroll to position [187, 0]
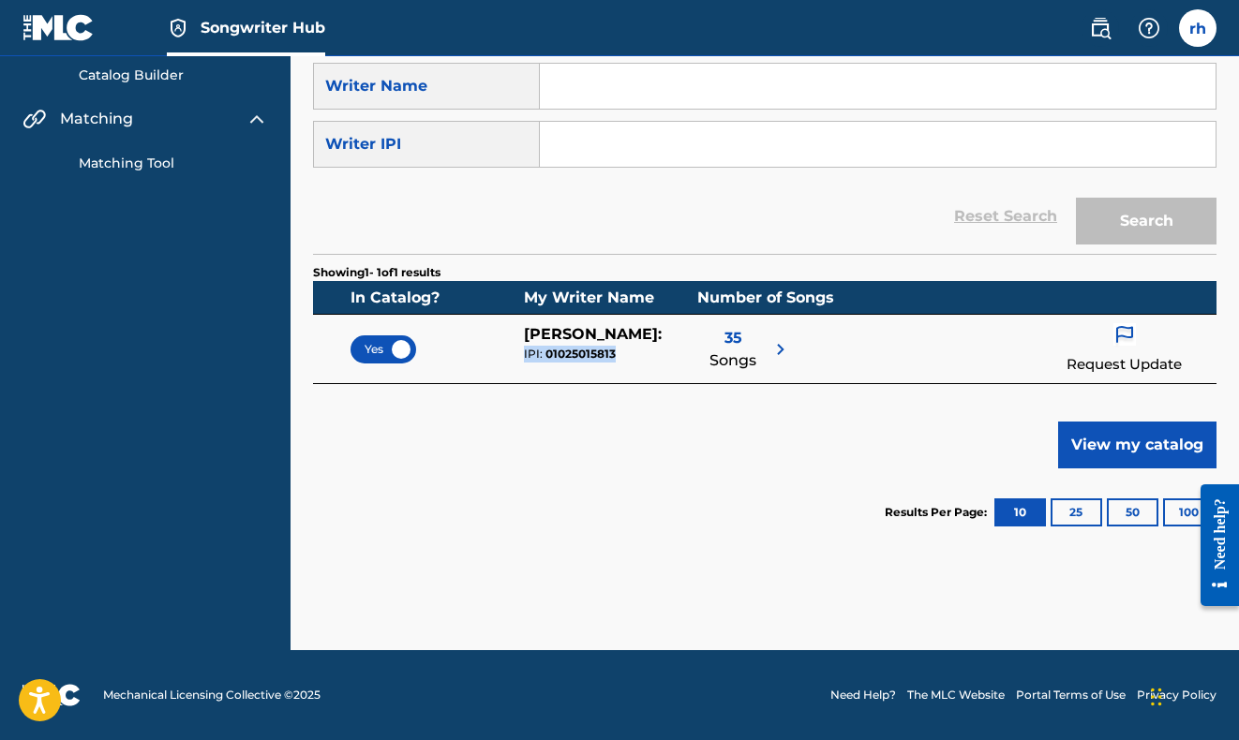
drag, startPoint x: 614, startPoint y: 354, endPoint x: 520, endPoint y: 357, distance: 93.7
click at [520, 357] on div "Yes [PERSON_NAME] : IPI: 01025015813 35 Songs Request Update" at bounding box center [764, 349] width 903 height 70
copy div "IPI: 01025015813"
